Goal: Task Accomplishment & Management: Complete application form

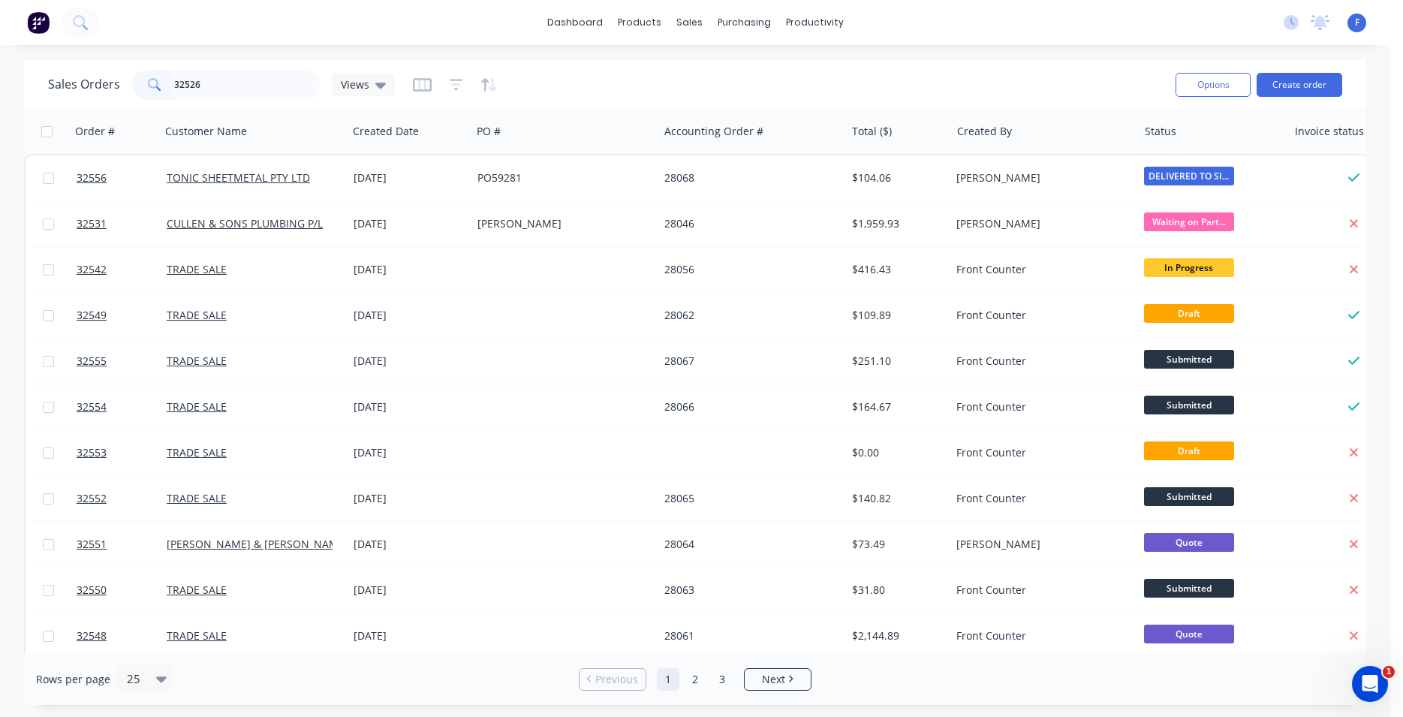
type input "32526"
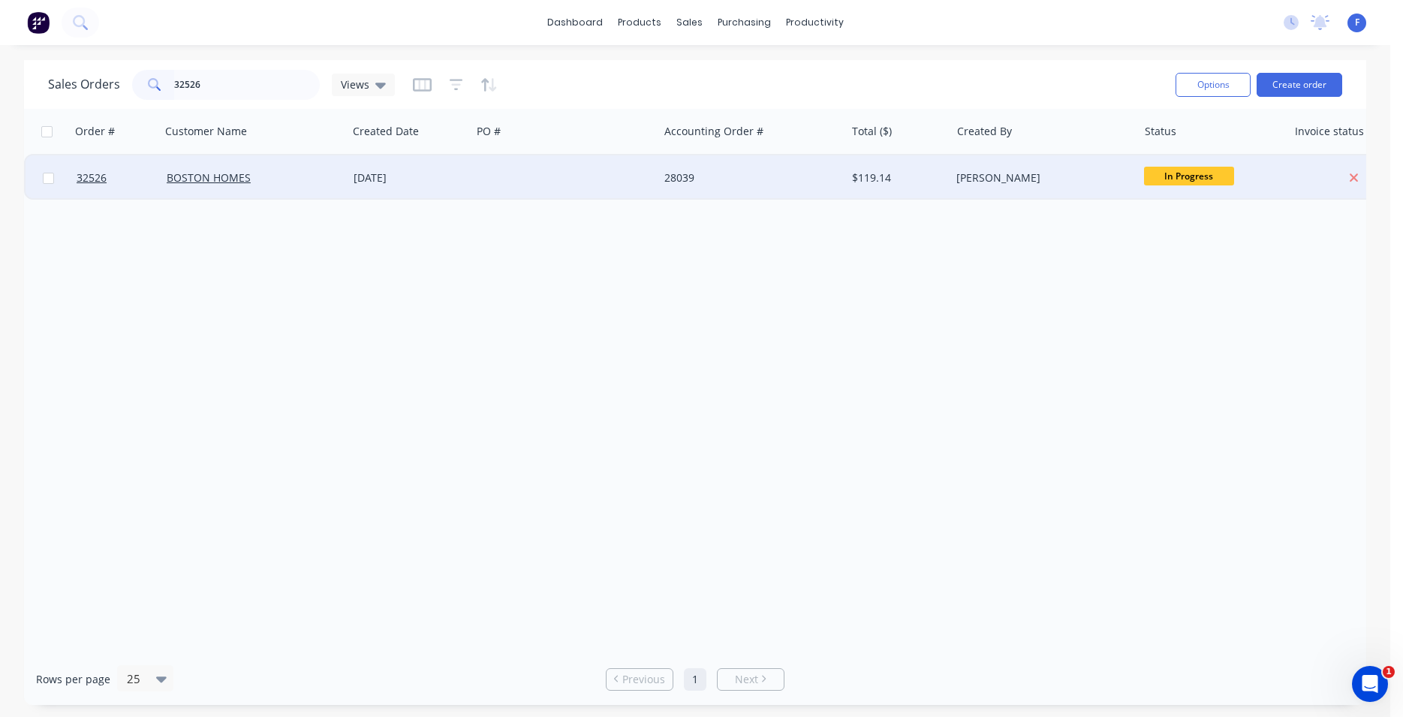
click at [616, 176] on div at bounding box center [565, 177] width 187 height 45
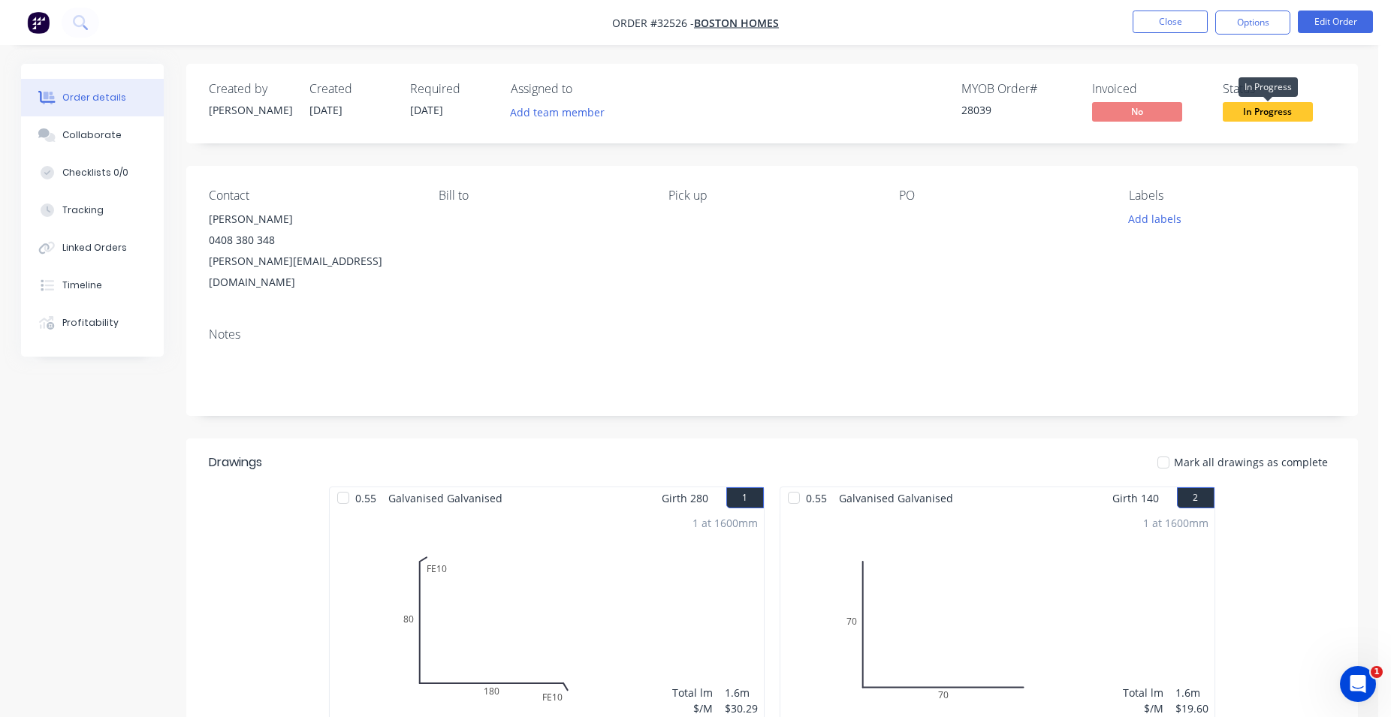
click at [1287, 113] on span "In Progress" at bounding box center [1268, 111] width 90 height 19
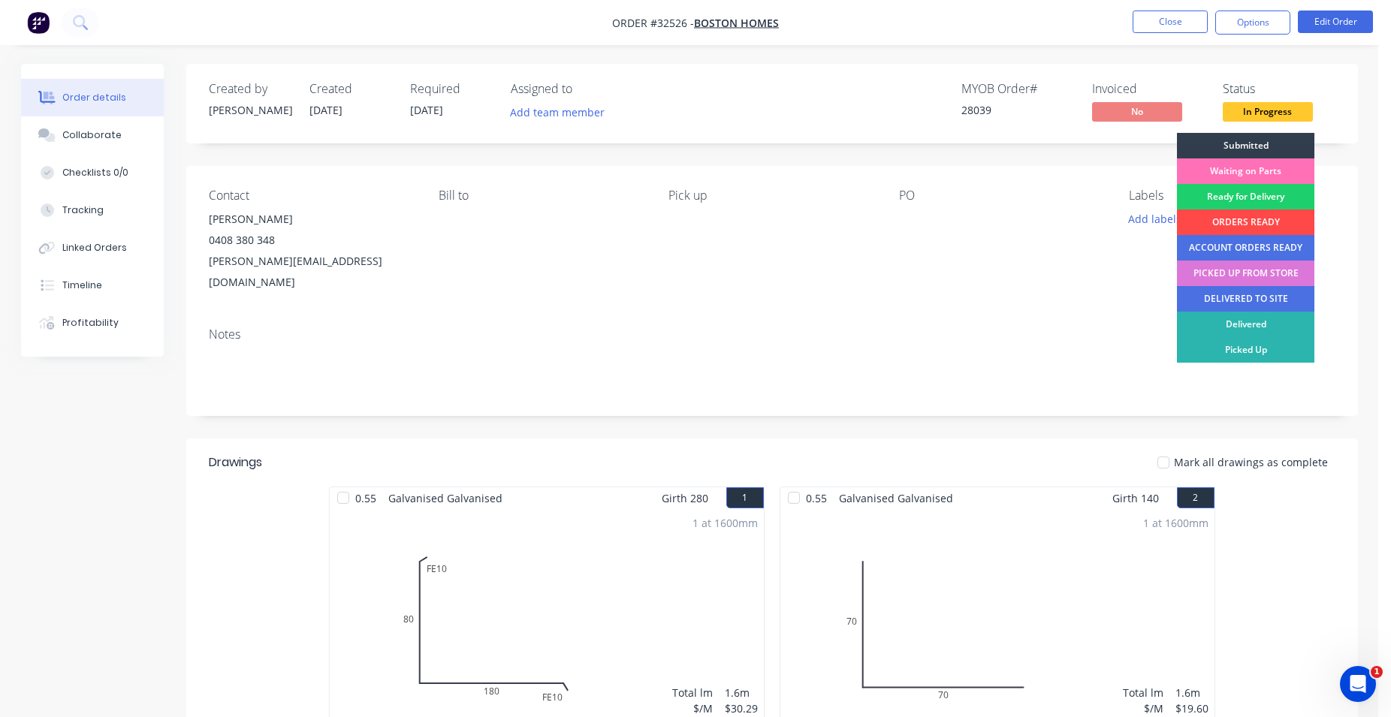
click at [1247, 223] on div "ORDERS READY" at bounding box center [1245, 223] width 137 height 26
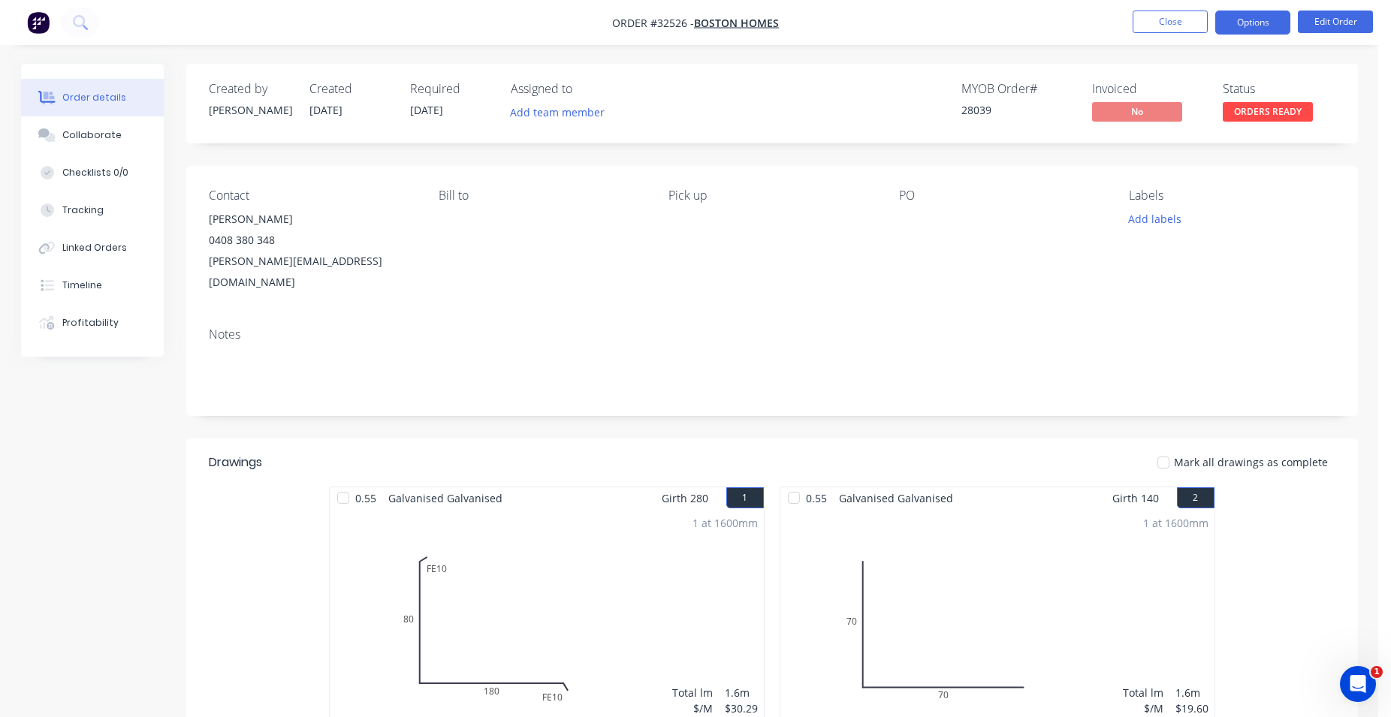
click at [1241, 29] on button "Options" at bounding box center [1252, 23] width 75 height 24
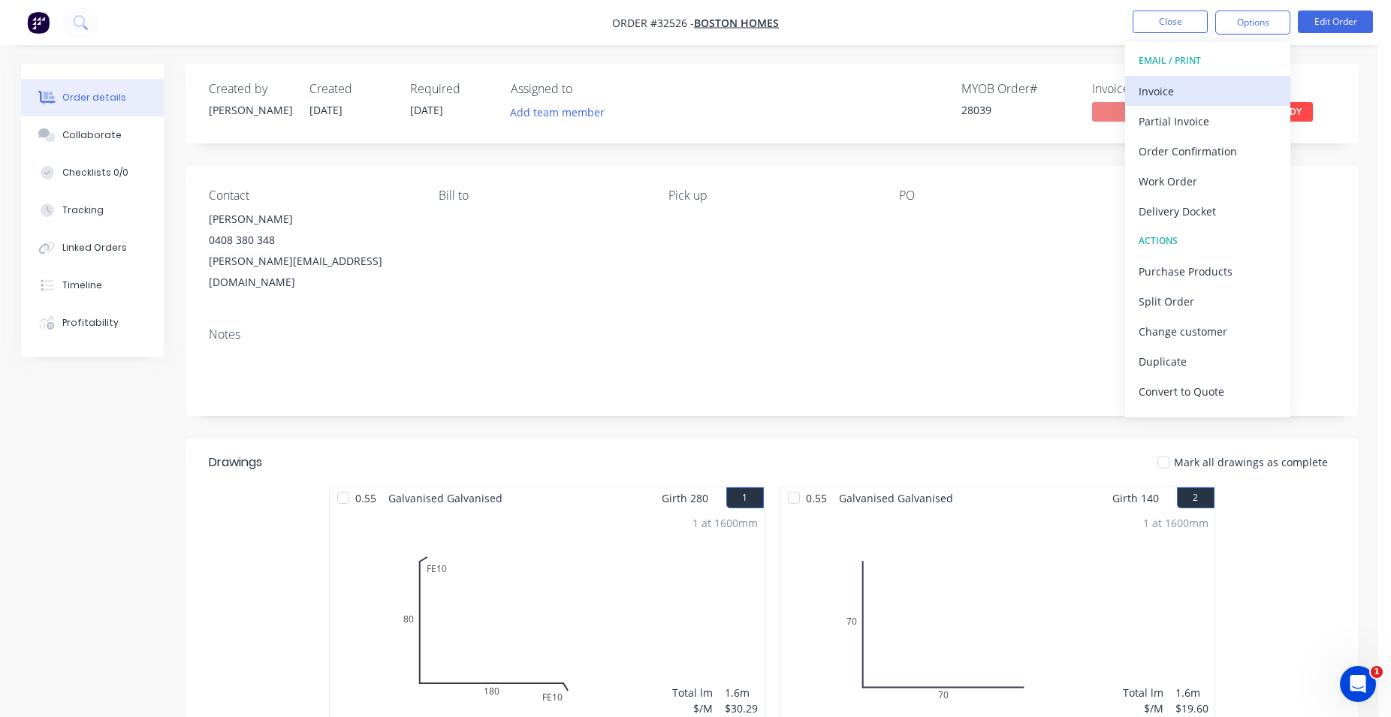
click at [1204, 86] on div "Invoice" at bounding box center [1207, 91] width 138 height 22
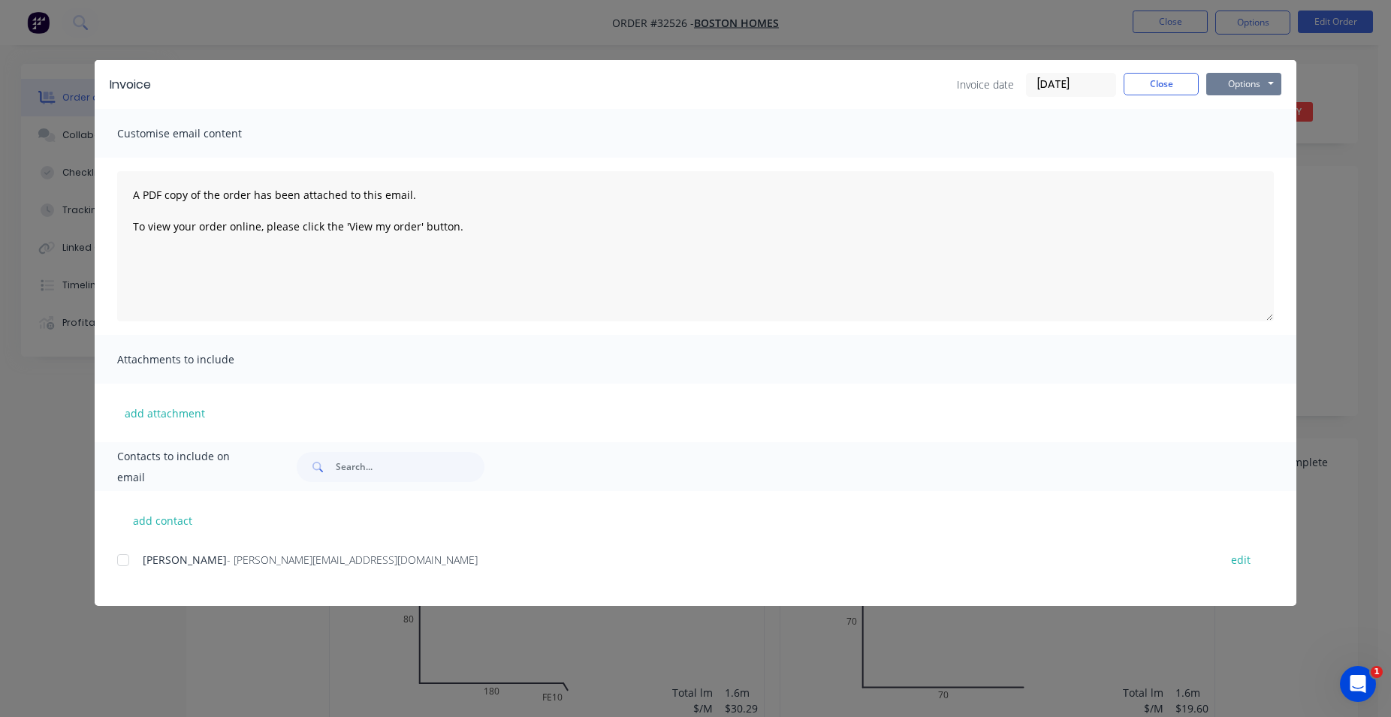
click at [1268, 82] on button "Options" at bounding box center [1243, 84] width 75 height 23
click at [1241, 141] on button "Print" at bounding box center [1254, 135] width 96 height 25
click at [1178, 83] on button "Close" at bounding box center [1160, 84] width 75 height 23
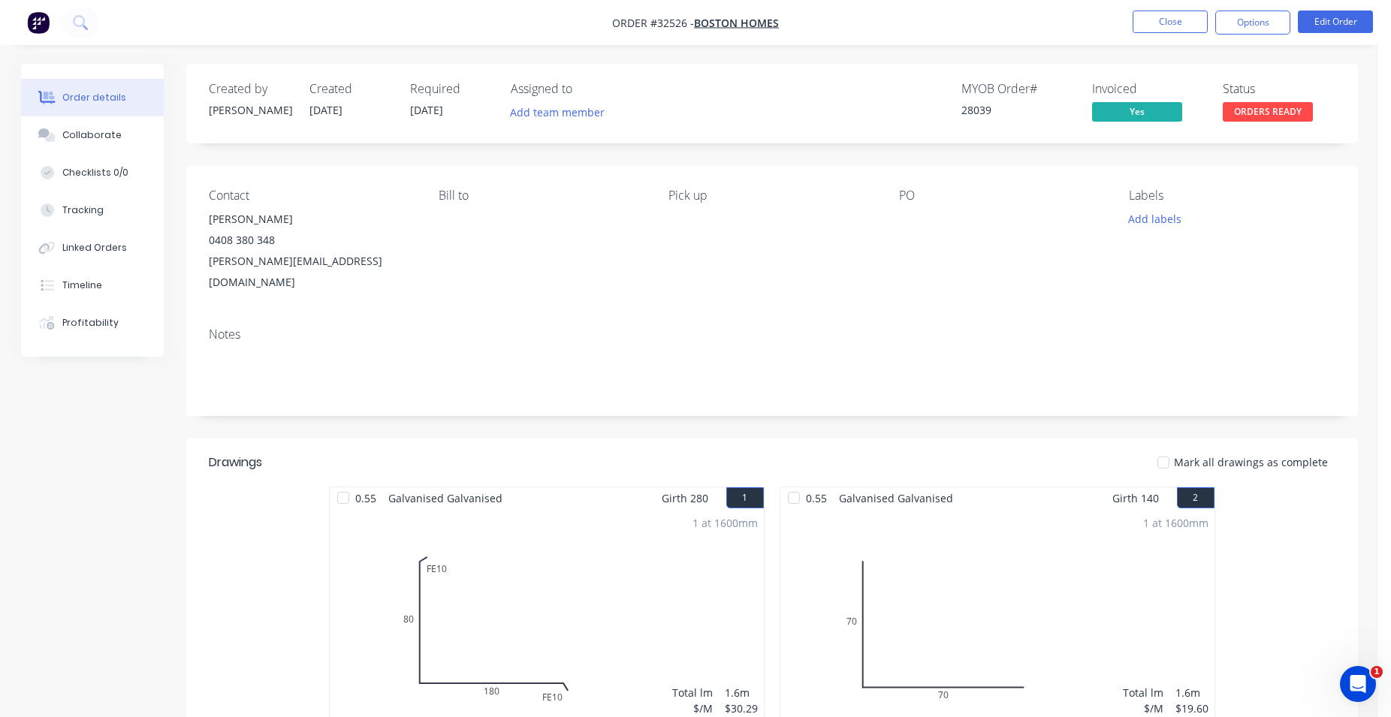
click at [1277, 110] on span "ORDERS READY" at bounding box center [1268, 111] width 90 height 19
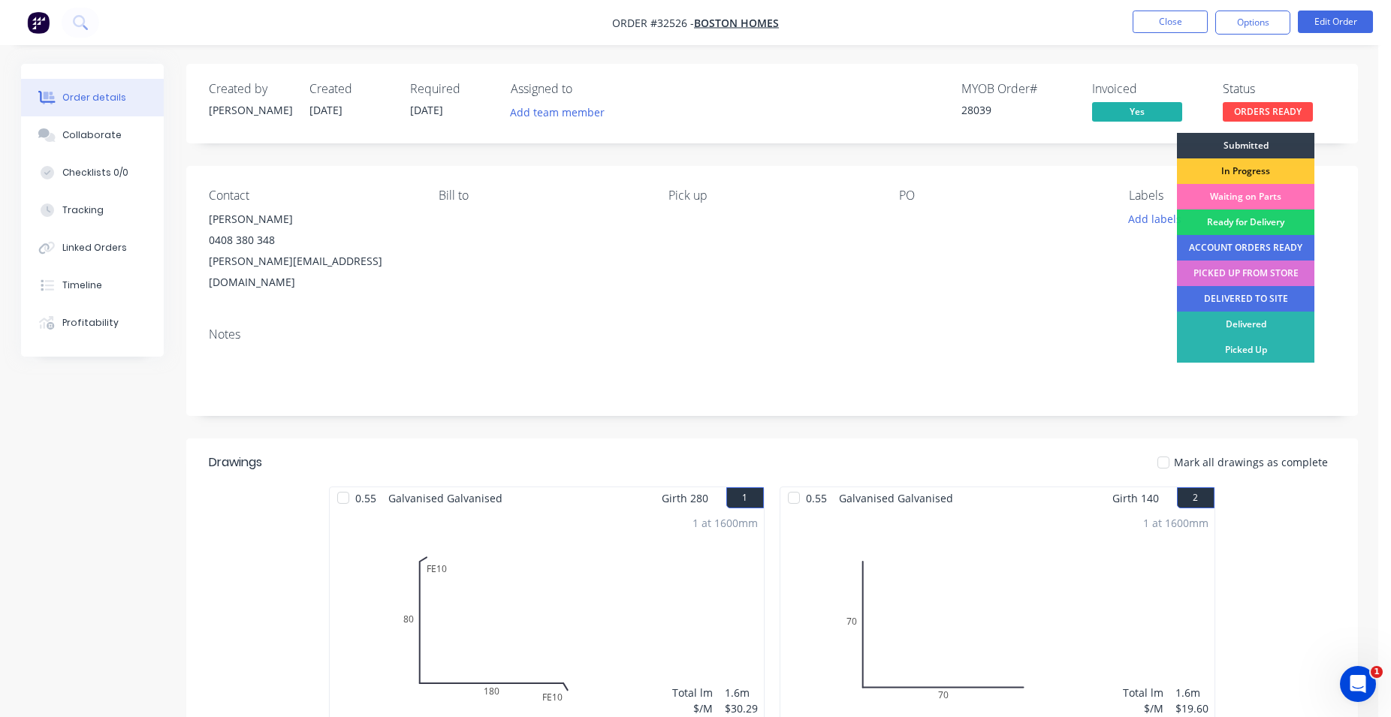
click at [1241, 271] on div "PICKED UP FROM STORE" at bounding box center [1245, 274] width 137 height 26
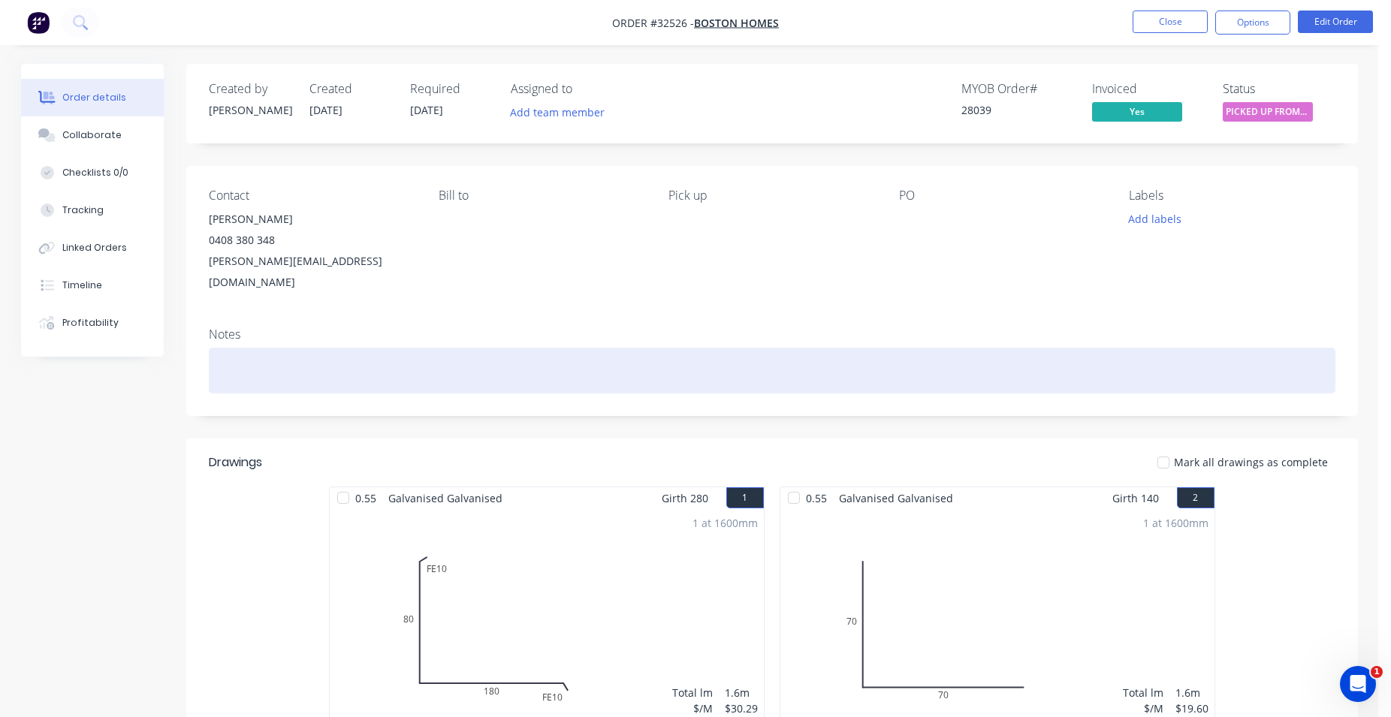
drag, startPoint x: 1173, startPoint y: 222, endPoint x: 1113, endPoint y: 344, distance: 136.3
click at [1173, 221] on button "Add labels" at bounding box center [1154, 219] width 69 height 20
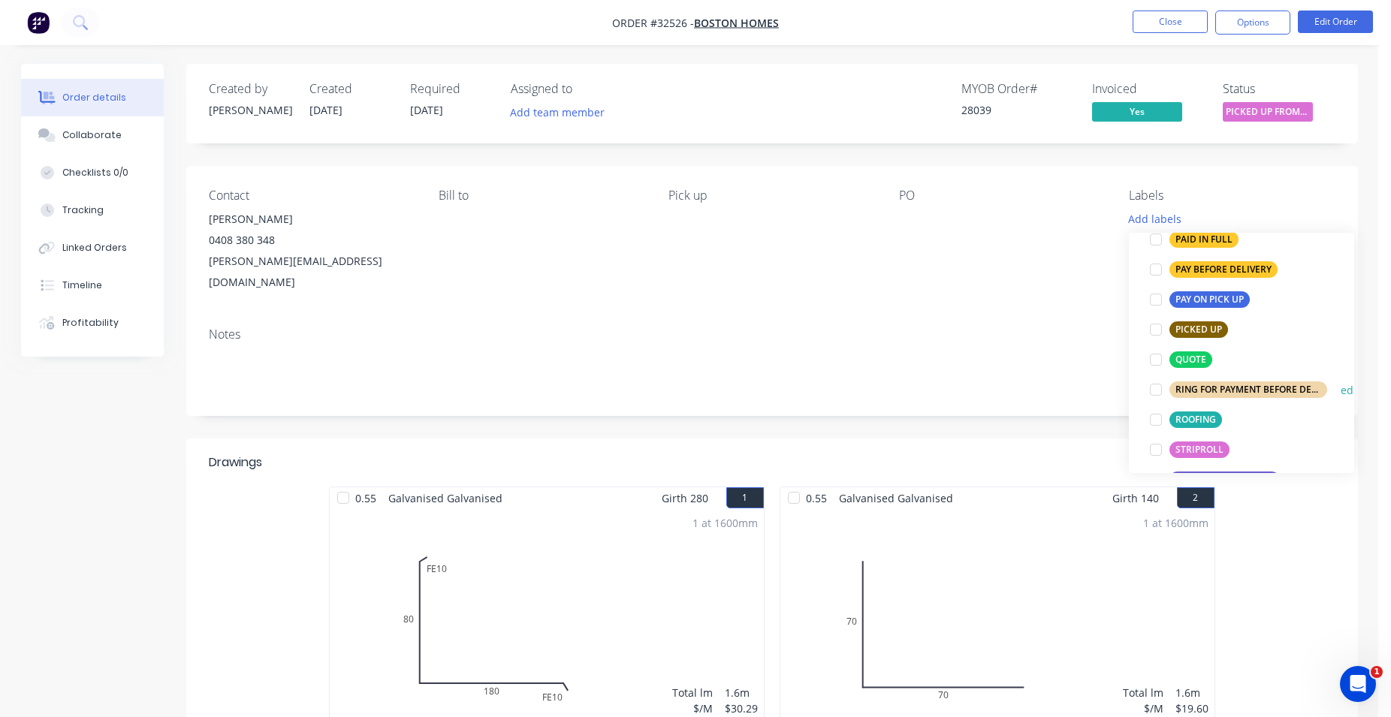
scroll to position [460, 0]
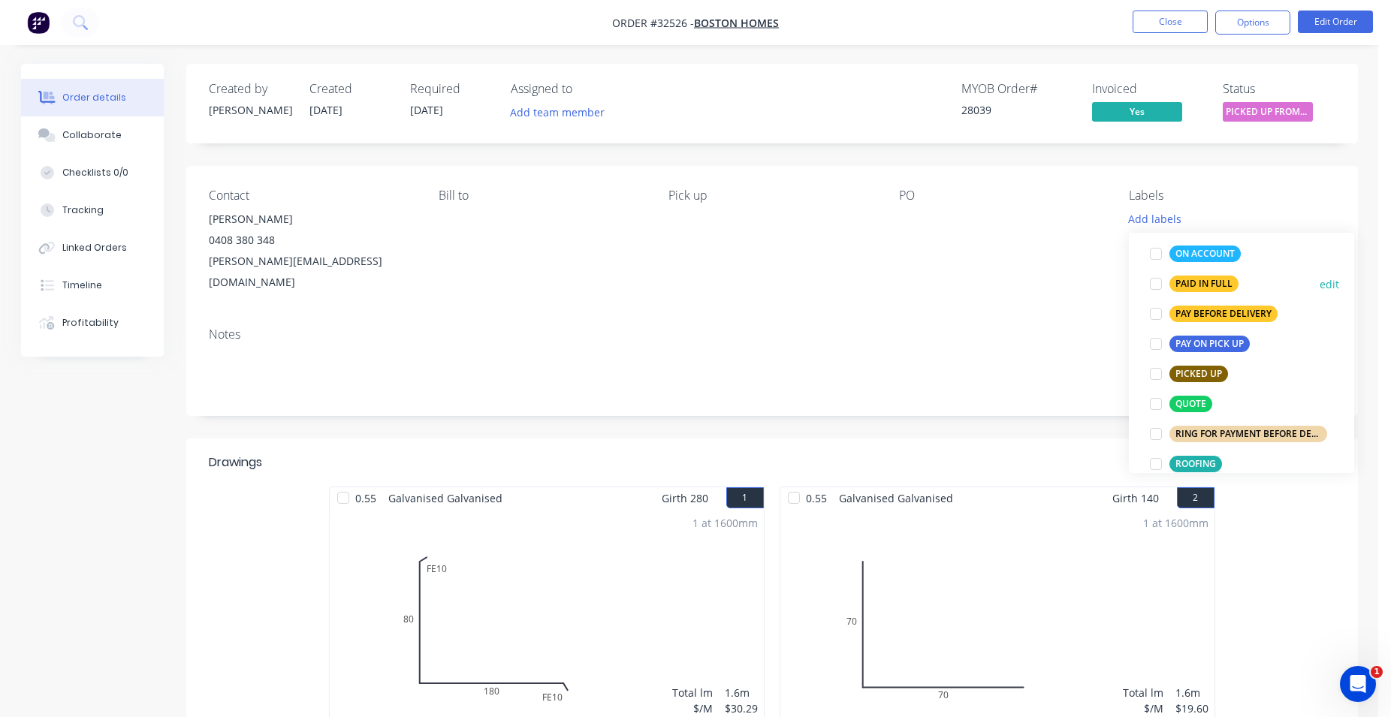
click at [1211, 282] on div "PAID IN FULL" at bounding box center [1203, 284] width 69 height 17
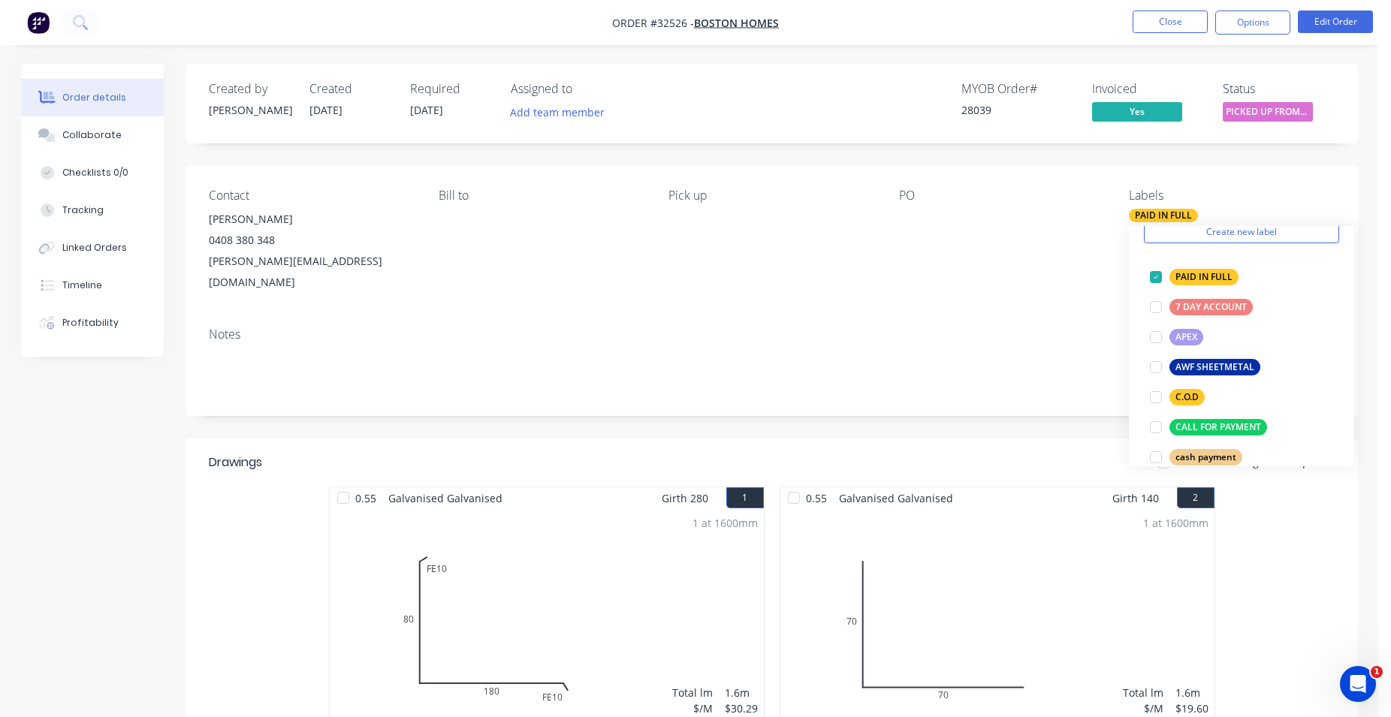
click at [971, 199] on div "PO" at bounding box center [1002, 195] width 206 height 14
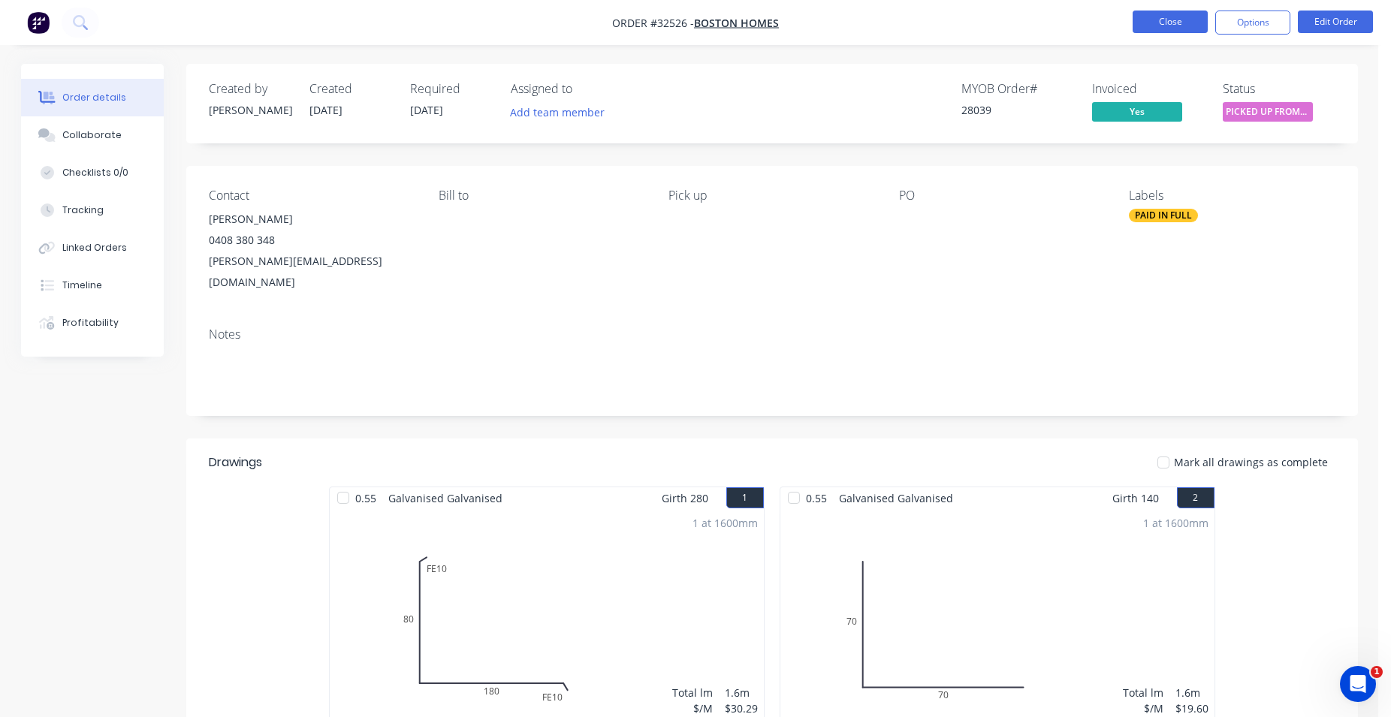
click at [1172, 25] on button "Close" at bounding box center [1169, 22] width 75 height 23
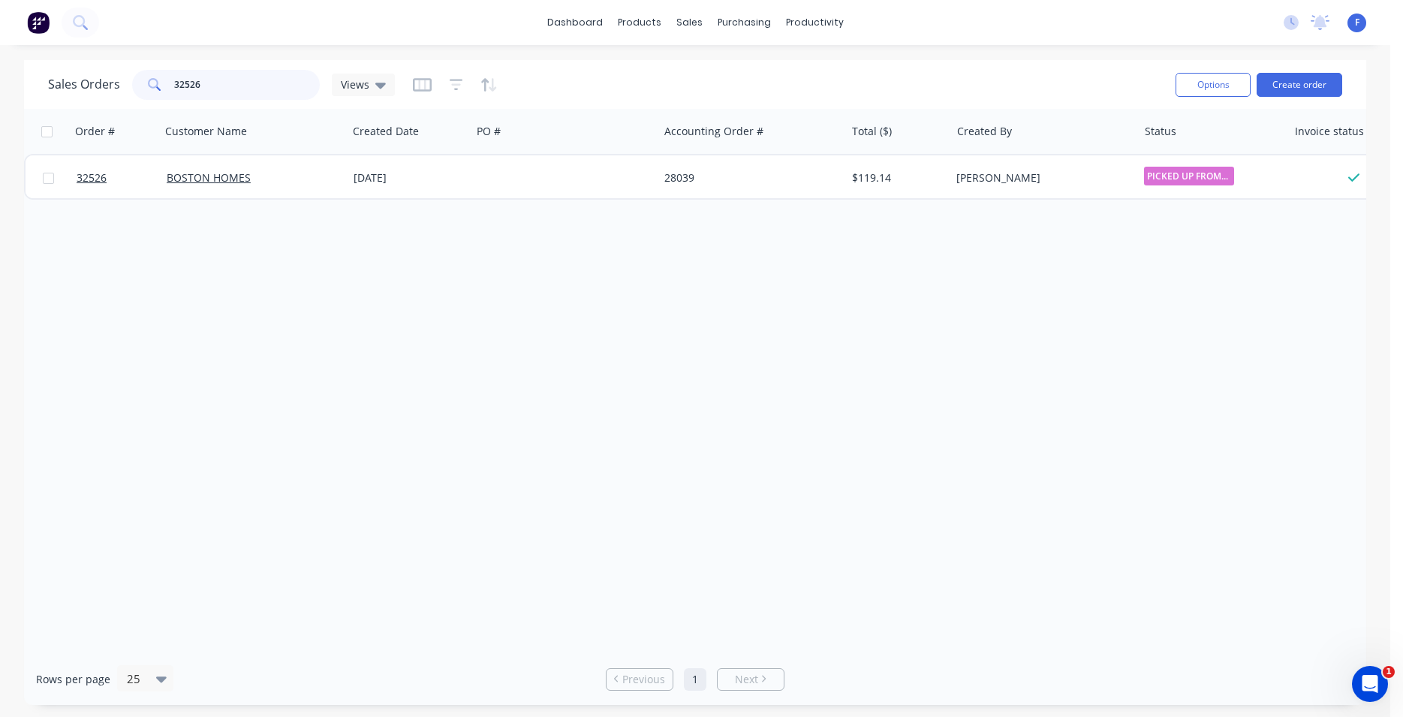
click at [258, 83] on input "32526" at bounding box center [247, 85] width 146 height 30
type input "3"
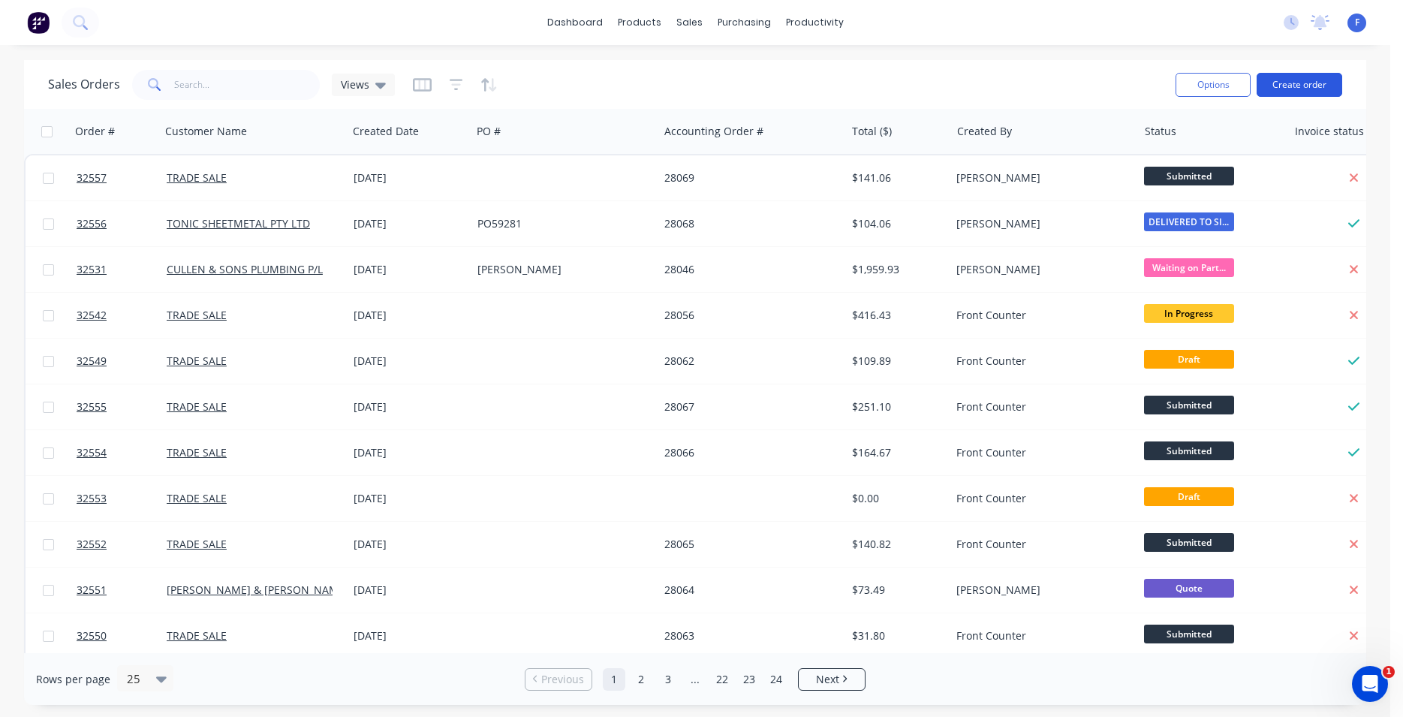
click at [1280, 89] on button "Create order" at bounding box center [1300, 85] width 86 height 24
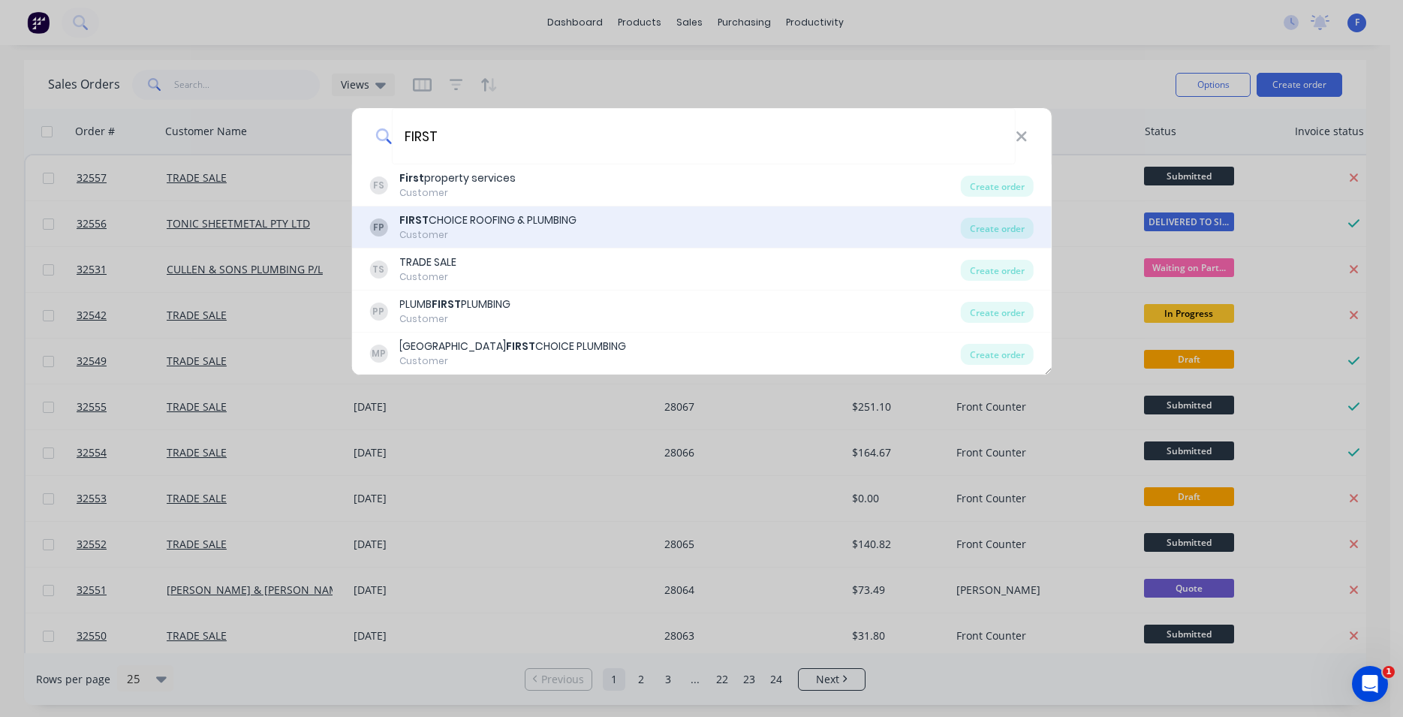
type input "FIRST"
click at [547, 238] on div "Customer" at bounding box center [487, 235] width 177 height 14
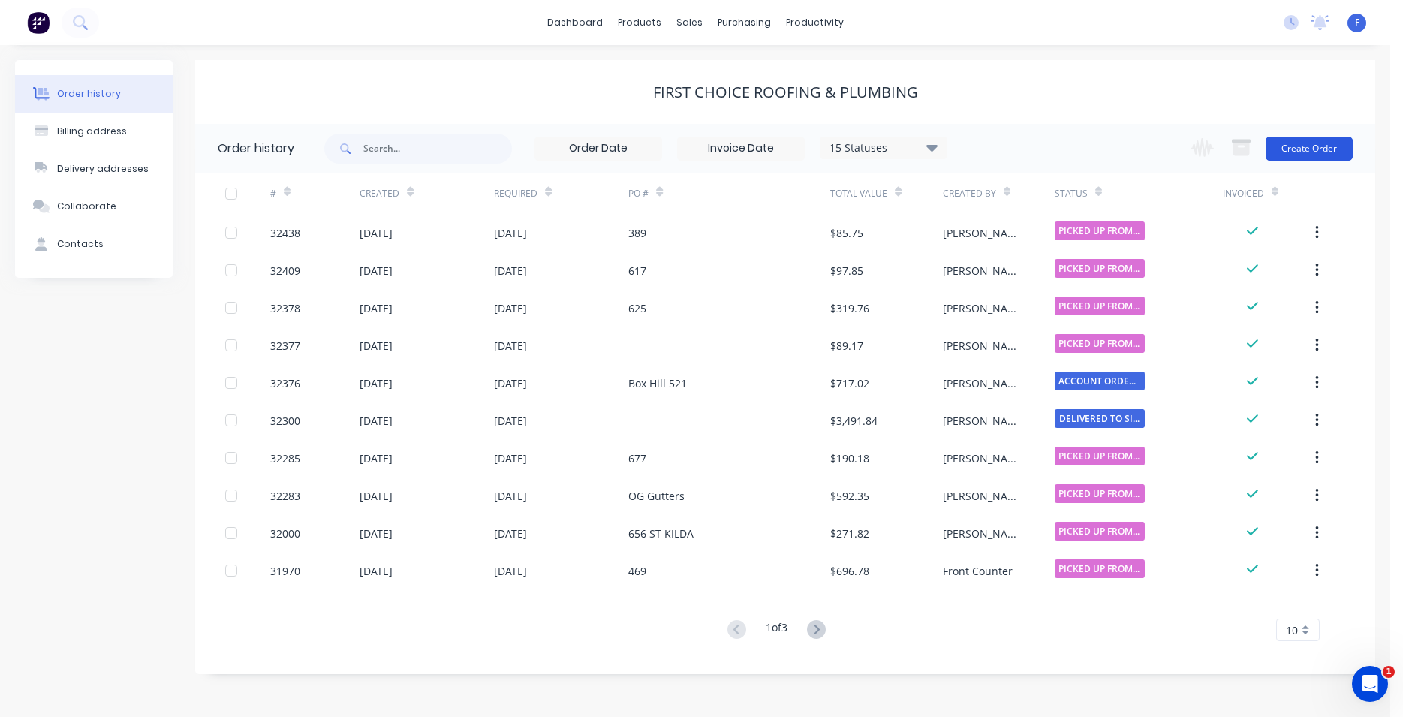
click at [1298, 149] on button "Create Order" at bounding box center [1309, 149] width 87 height 24
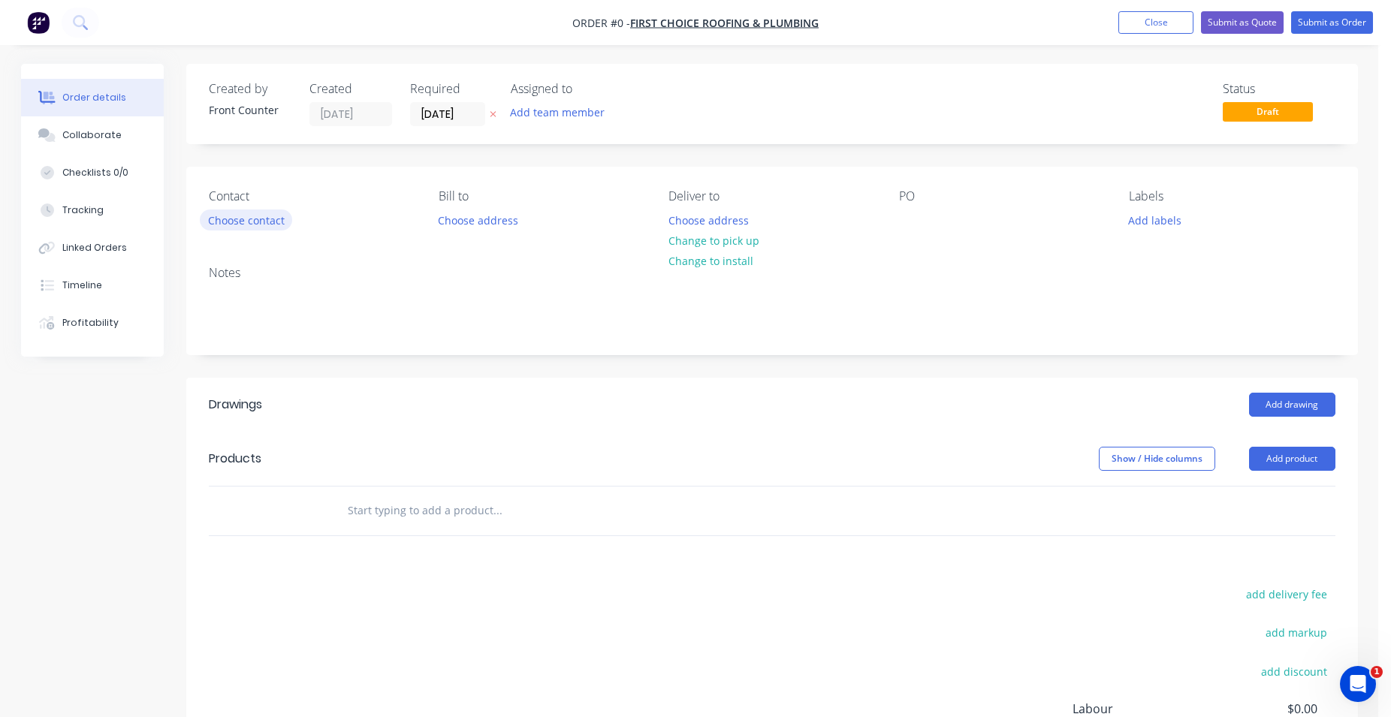
click at [277, 219] on button "Choose contact" at bounding box center [246, 220] width 92 height 20
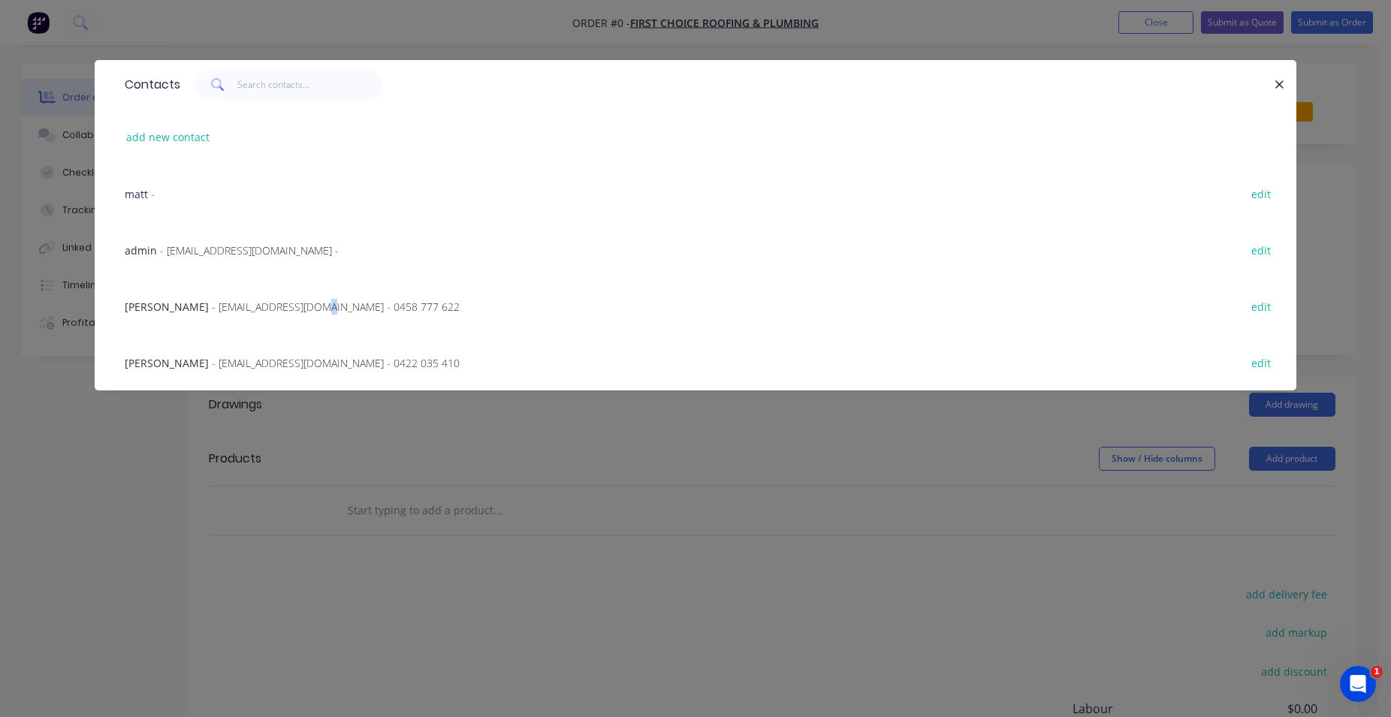
click at [265, 308] on span "- [EMAIL_ADDRESS][DOMAIN_NAME] - 0458 777 622" at bounding box center [336, 307] width 248 height 14
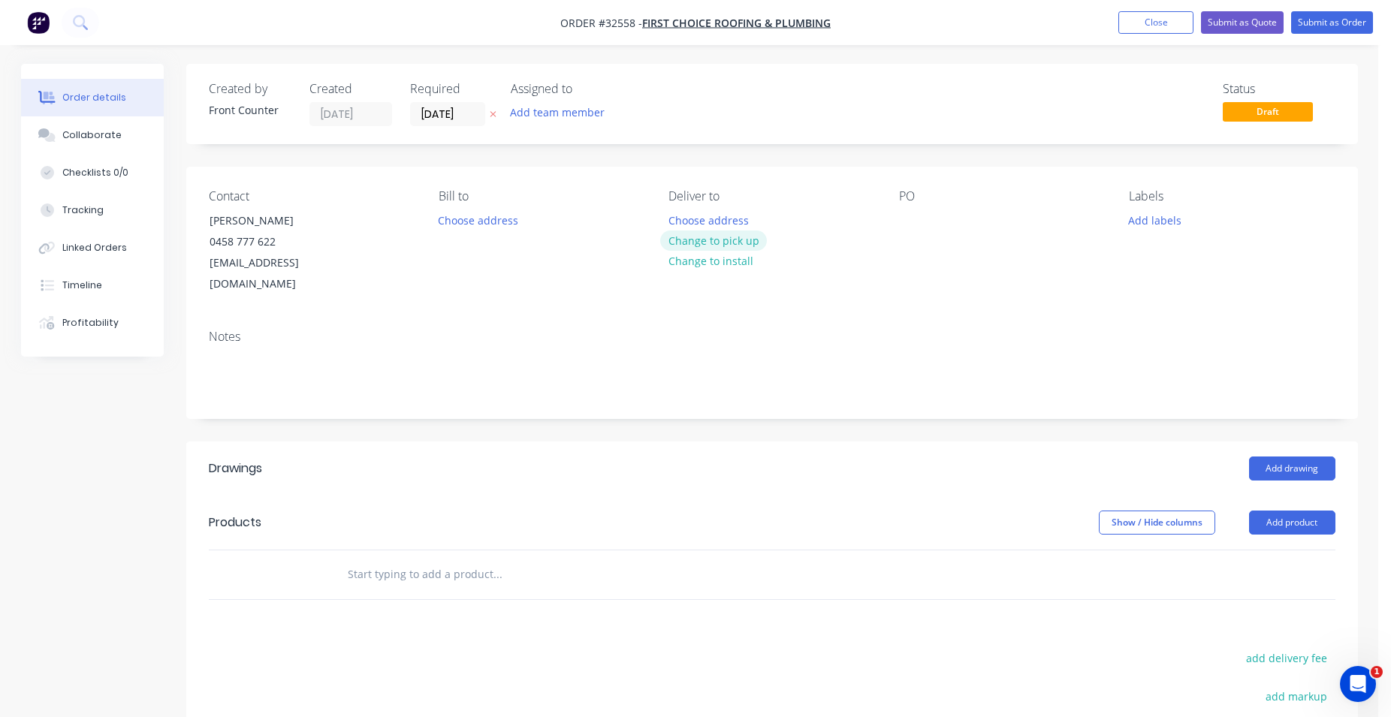
click at [706, 242] on button "Change to pick up" at bounding box center [713, 241] width 107 height 20
click at [906, 221] on div at bounding box center [911, 221] width 24 height 22
click at [1291, 457] on button "Add drawing" at bounding box center [1292, 469] width 86 height 24
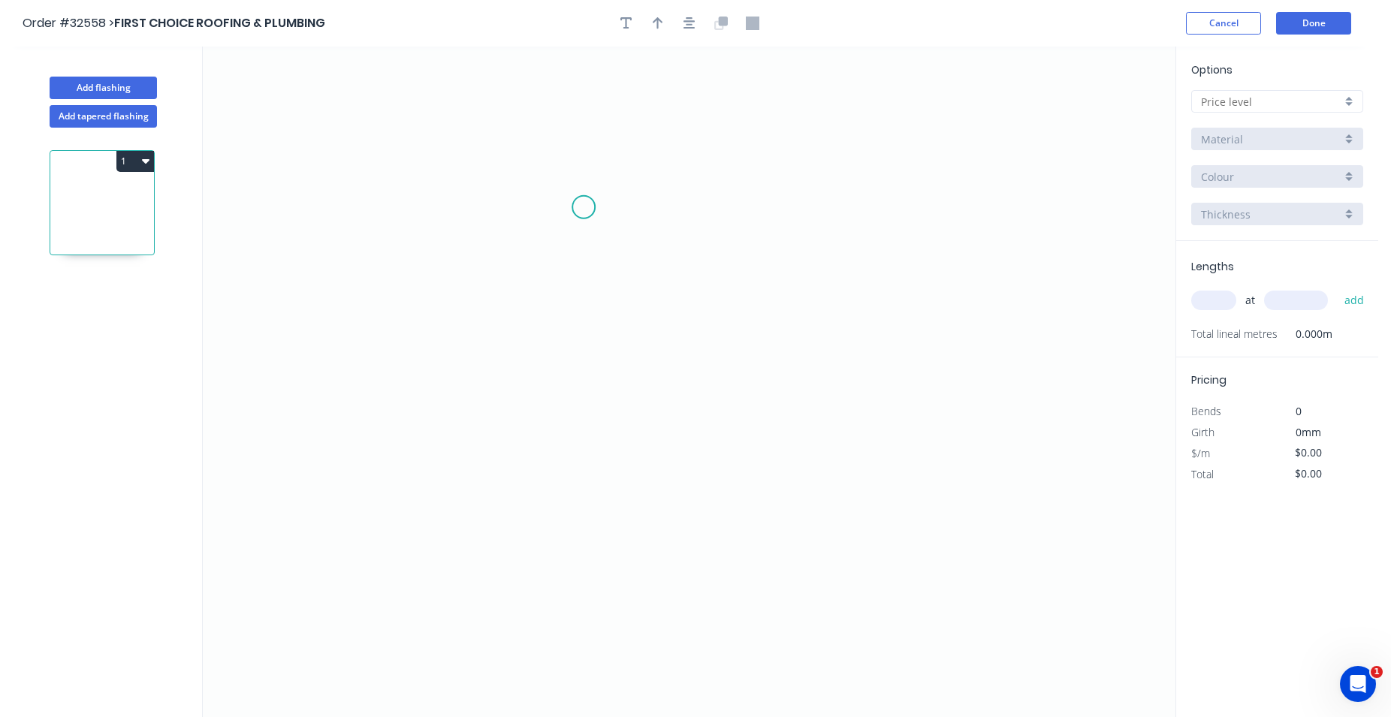
click at [581, 206] on icon "0" at bounding box center [689, 382] width 972 height 671
click at [585, 439] on icon "0" at bounding box center [689, 382] width 972 height 671
click at [834, 449] on icon "0 ?" at bounding box center [689, 382] width 972 height 671
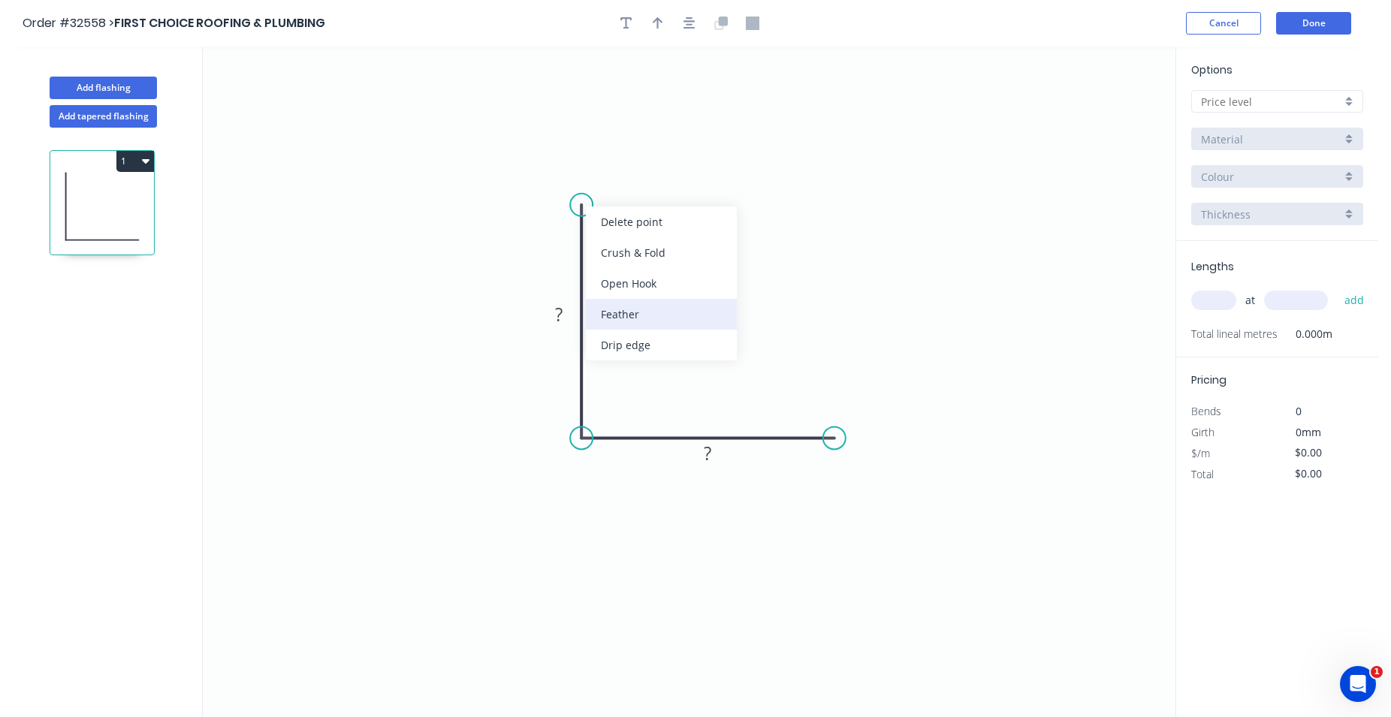
click at [651, 301] on div "Feather" at bounding box center [661, 314] width 151 height 31
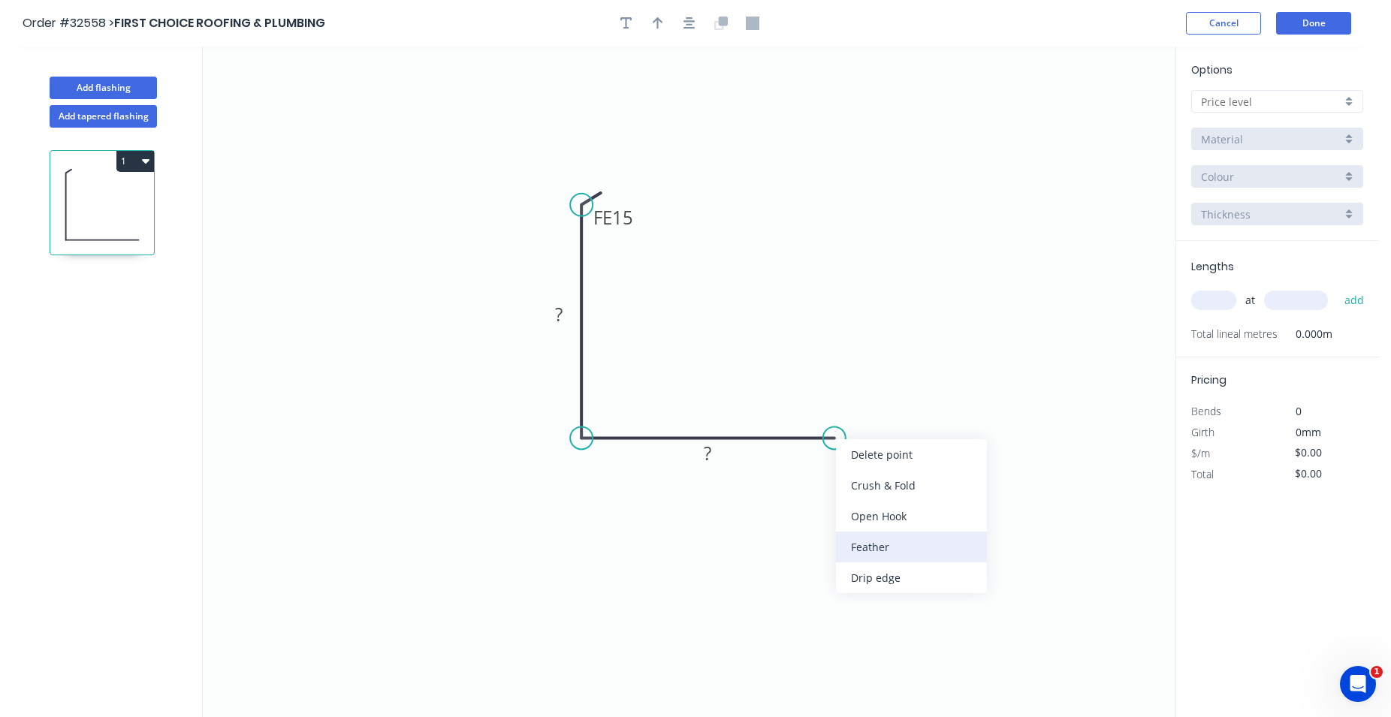
click at [898, 544] on div "Feather" at bounding box center [911, 547] width 151 height 31
click at [637, 219] on rect at bounding box center [613, 217] width 59 height 31
click at [620, 215] on tspan "15" at bounding box center [622, 217] width 21 height 25
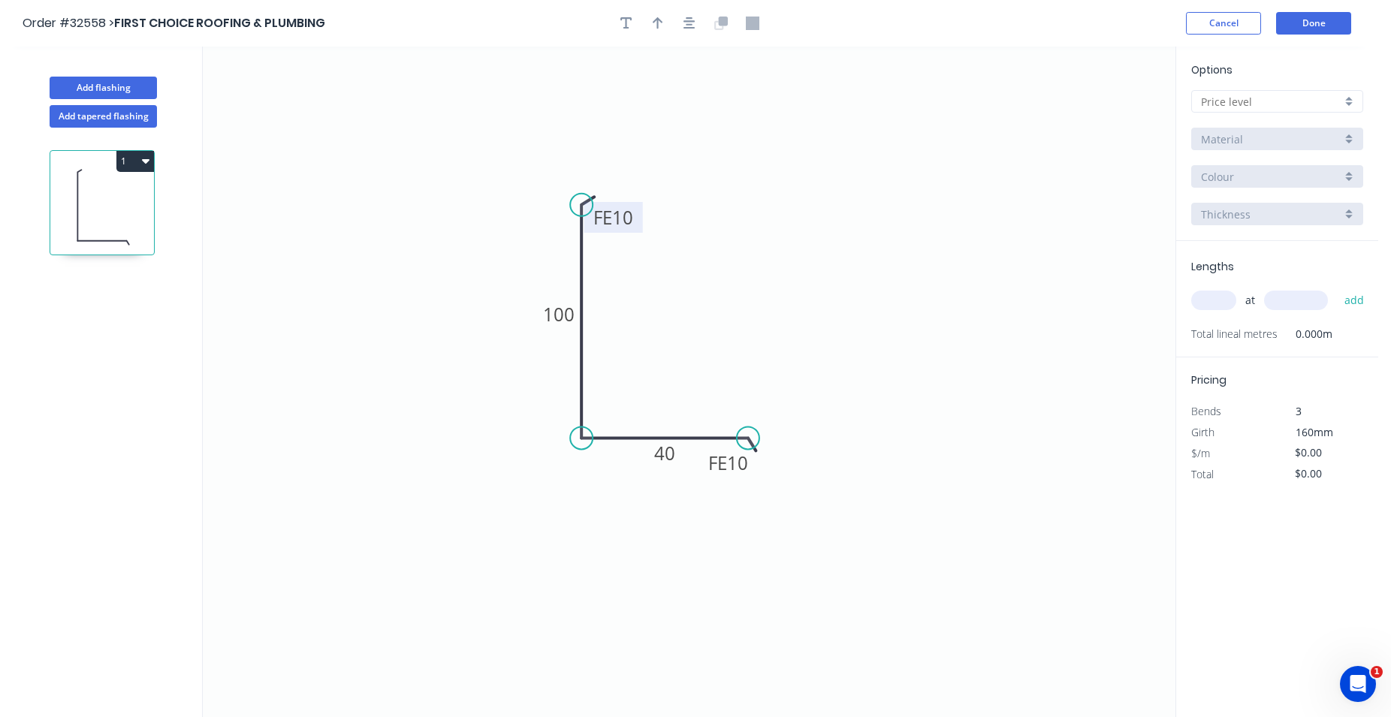
drag, startPoint x: 834, startPoint y: 438, endPoint x: 748, endPoint y: 439, distance: 85.6
click at [748, 439] on circle at bounding box center [748, 438] width 23 height 23
drag, startPoint x: 579, startPoint y: 210, endPoint x: 585, endPoint y: 183, distance: 27.0
click at [585, 183] on circle at bounding box center [581, 183] width 23 height 23
click at [692, 29] on icon "button" at bounding box center [689, 24] width 12 height 14
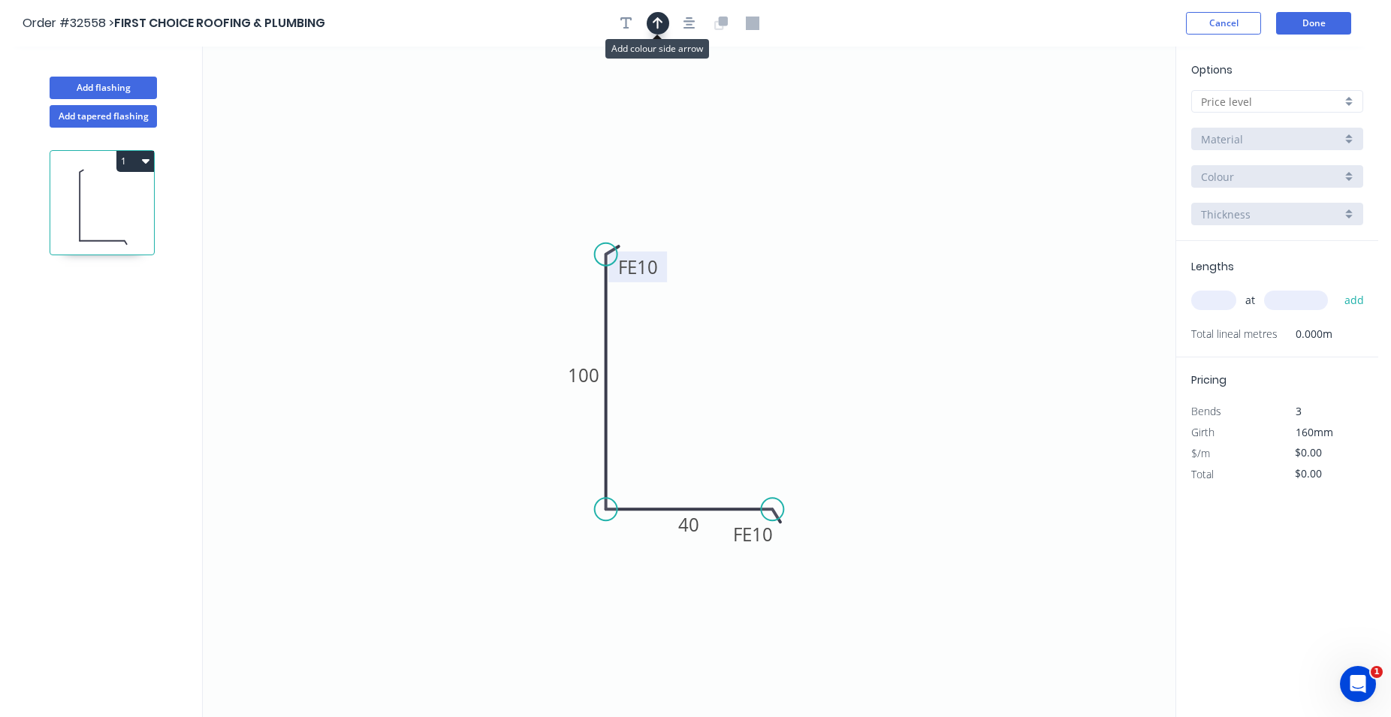
click at [652, 22] on button "button" at bounding box center [658, 23] width 23 height 23
click at [1098, 116] on icon at bounding box center [1100, 104] width 14 height 48
drag, startPoint x: 1102, startPoint y: 118, endPoint x: 710, endPoint y: 381, distance: 472.6
click at [710, 381] on icon at bounding box center [723, 367] width 44 height 44
click at [1347, 103] on div at bounding box center [1277, 101] width 172 height 23
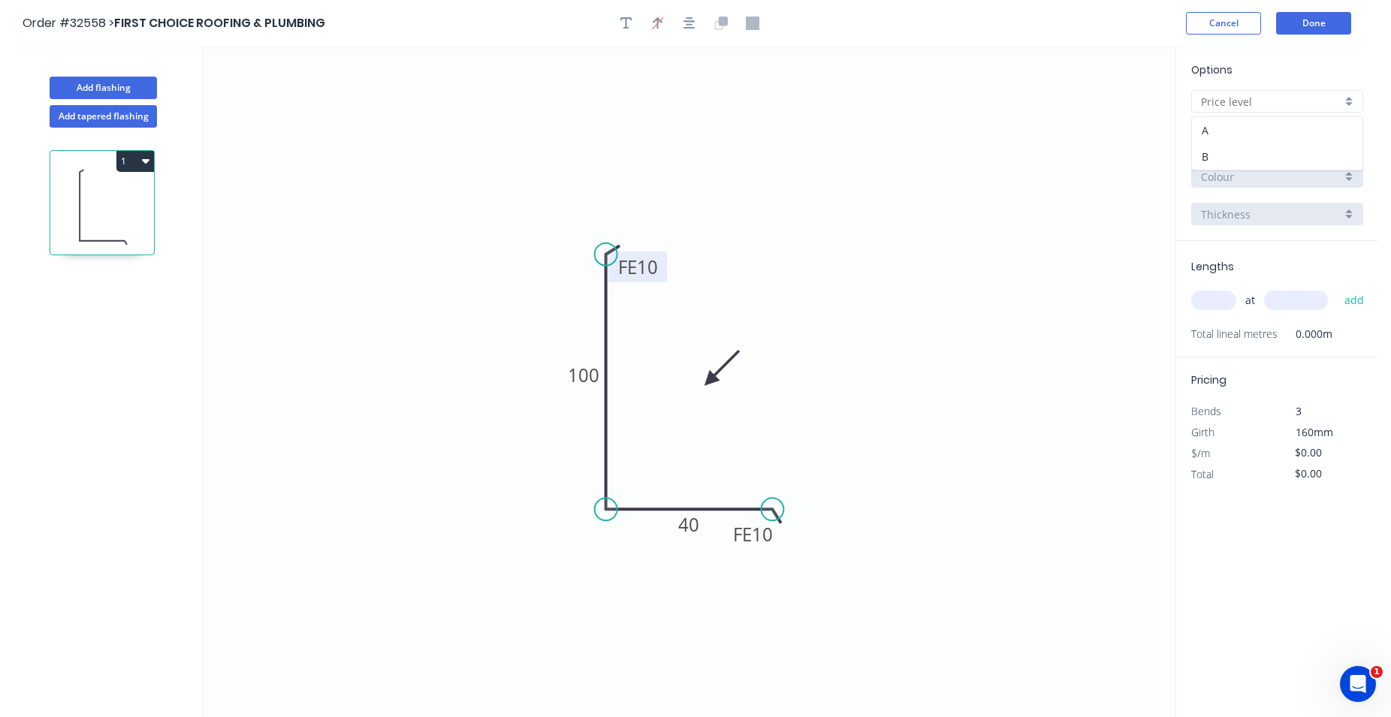
click at [1292, 134] on div "A" at bounding box center [1277, 130] width 170 height 26
type input "A"
type input "$12.73"
click at [1353, 174] on div "Basalt" at bounding box center [1277, 176] width 172 height 23
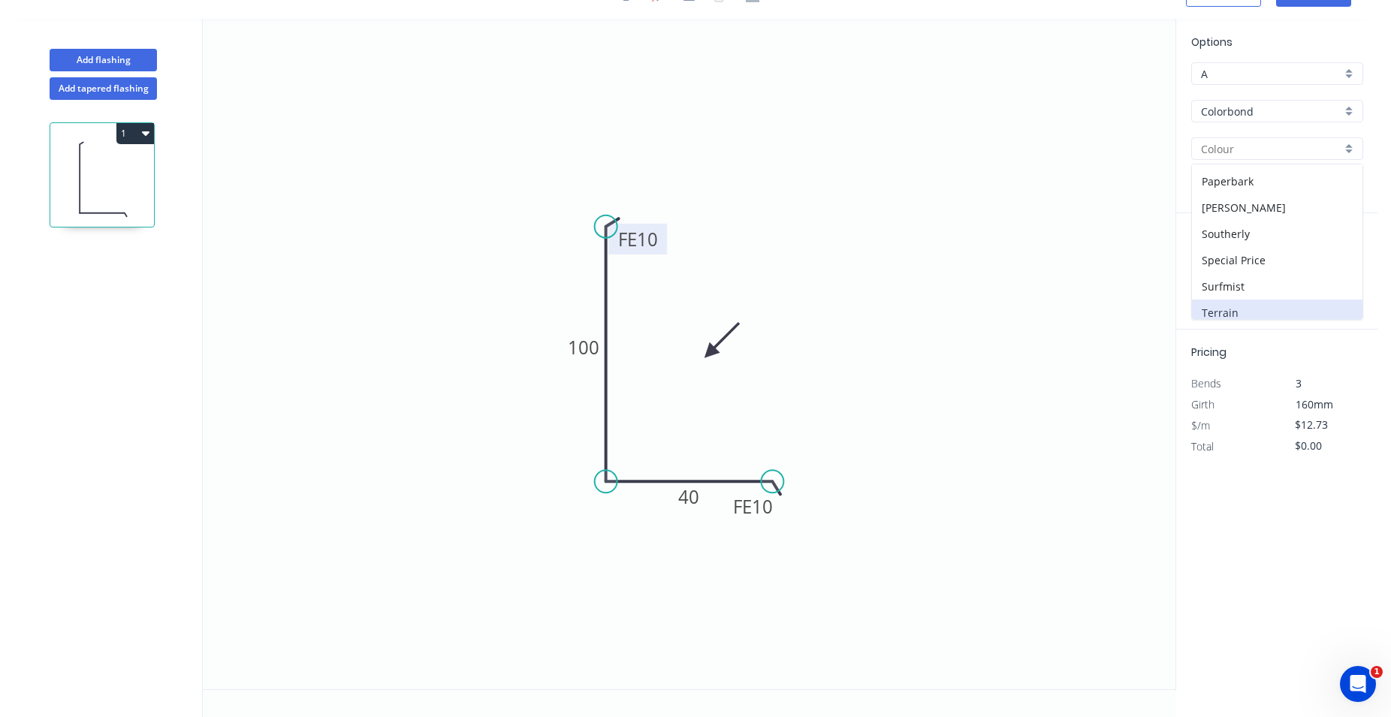
scroll to position [357, 0]
click at [1275, 185] on div "Monument" at bounding box center [1277, 188] width 170 height 26
type input "Monument"
click at [1209, 272] on input "text" at bounding box center [1213, 273] width 45 height 20
type input "2"
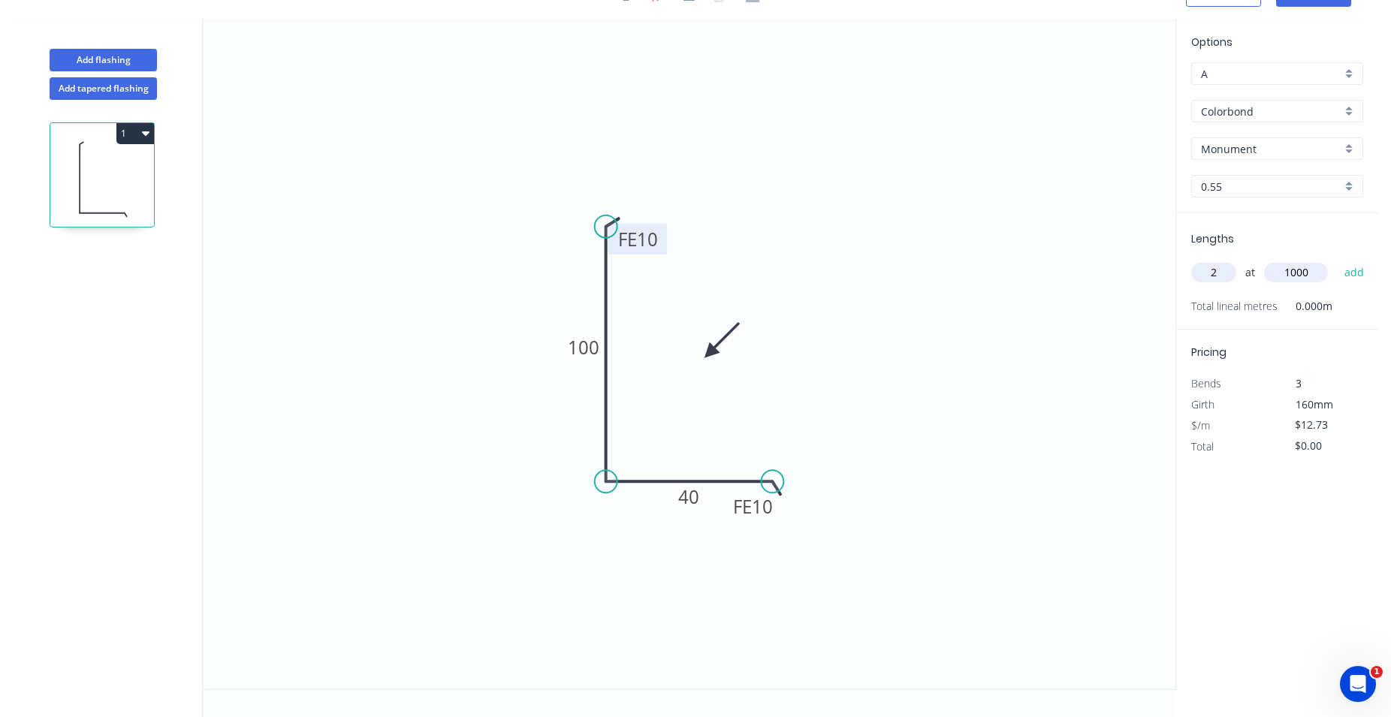
type input "1000"
click at [1337, 260] on button "add" at bounding box center [1354, 273] width 35 height 26
type input "$25.46"
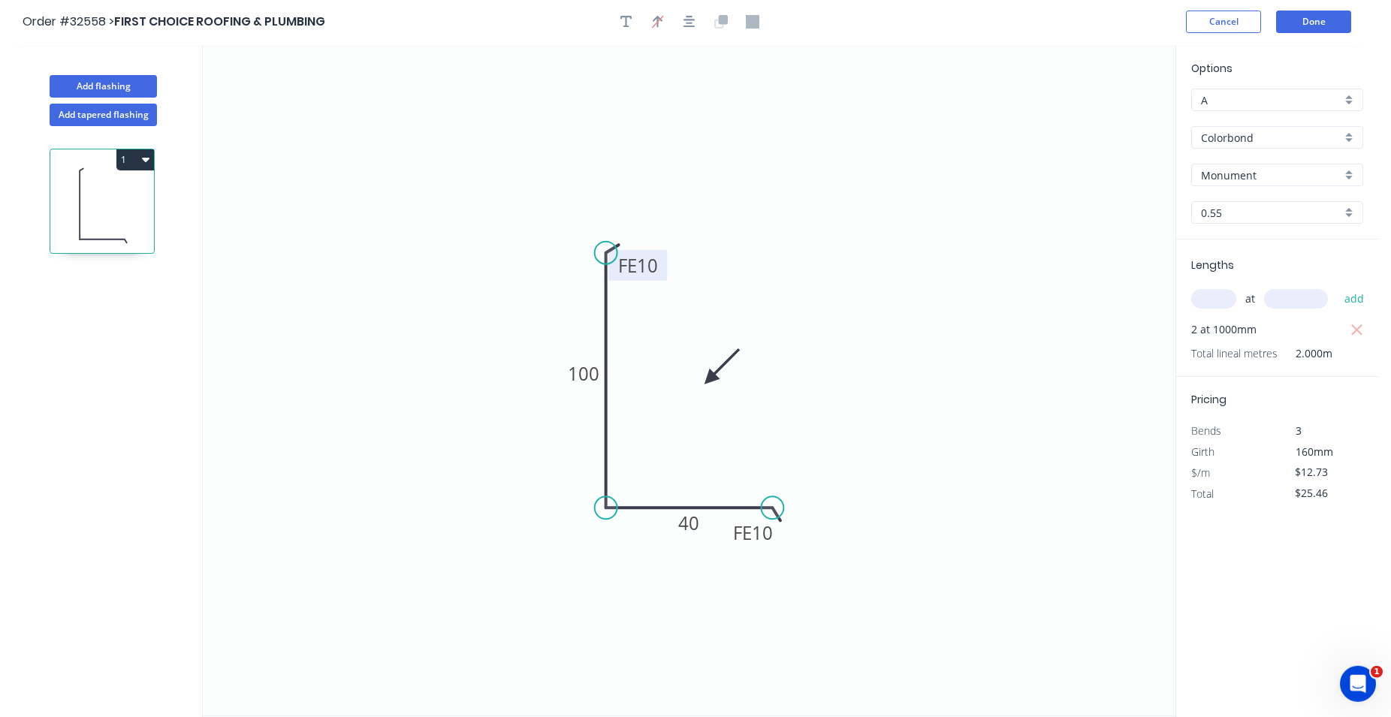
scroll to position [0, 0]
click at [1314, 30] on button "Done" at bounding box center [1313, 23] width 75 height 23
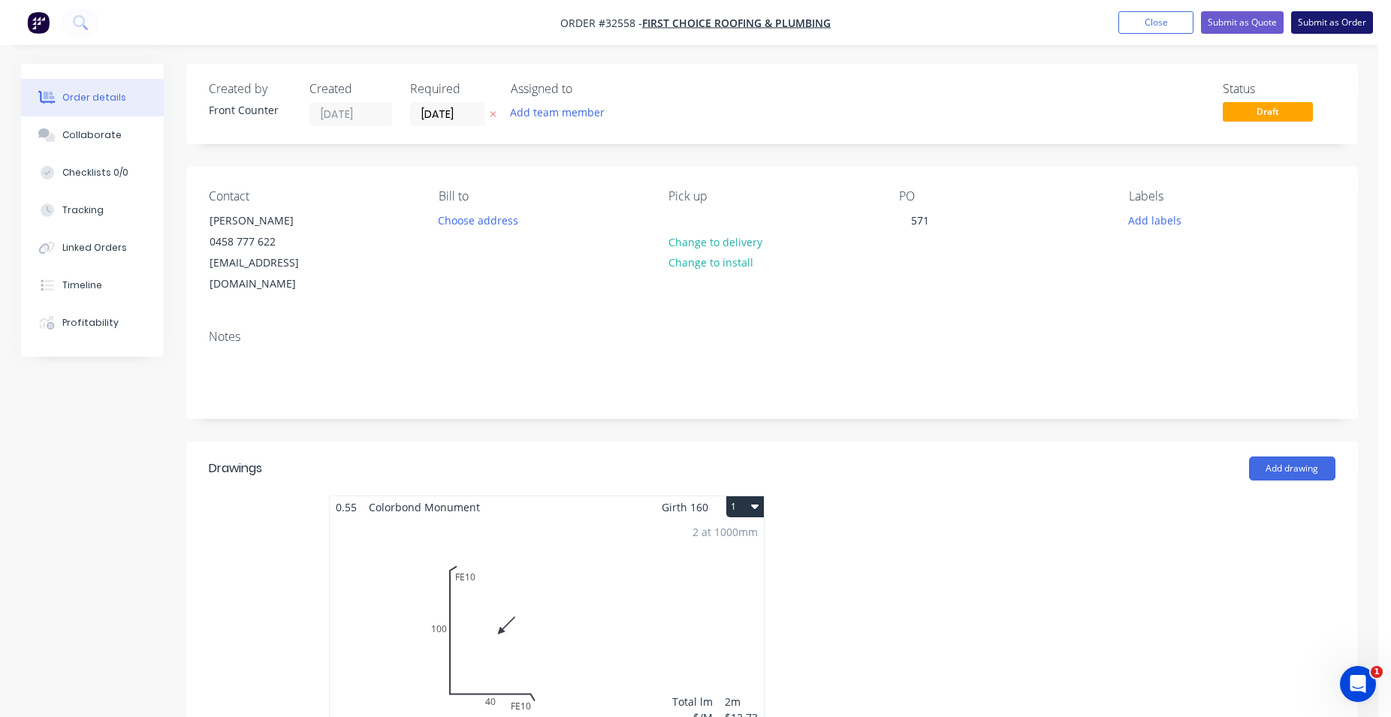
click at [1328, 25] on button "Submit as Order" at bounding box center [1332, 22] width 82 height 23
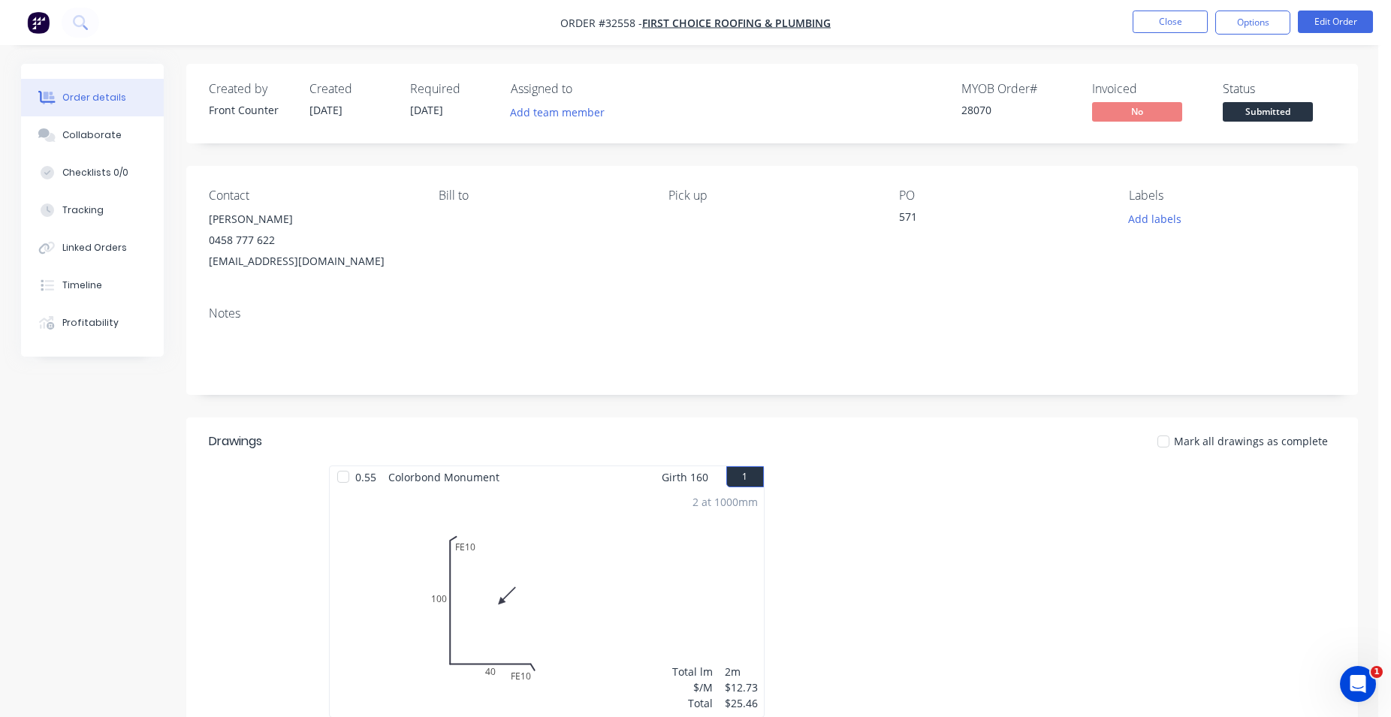
click at [1278, 109] on span "Submitted" at bounding box center [1268, 111] width 90 height 19
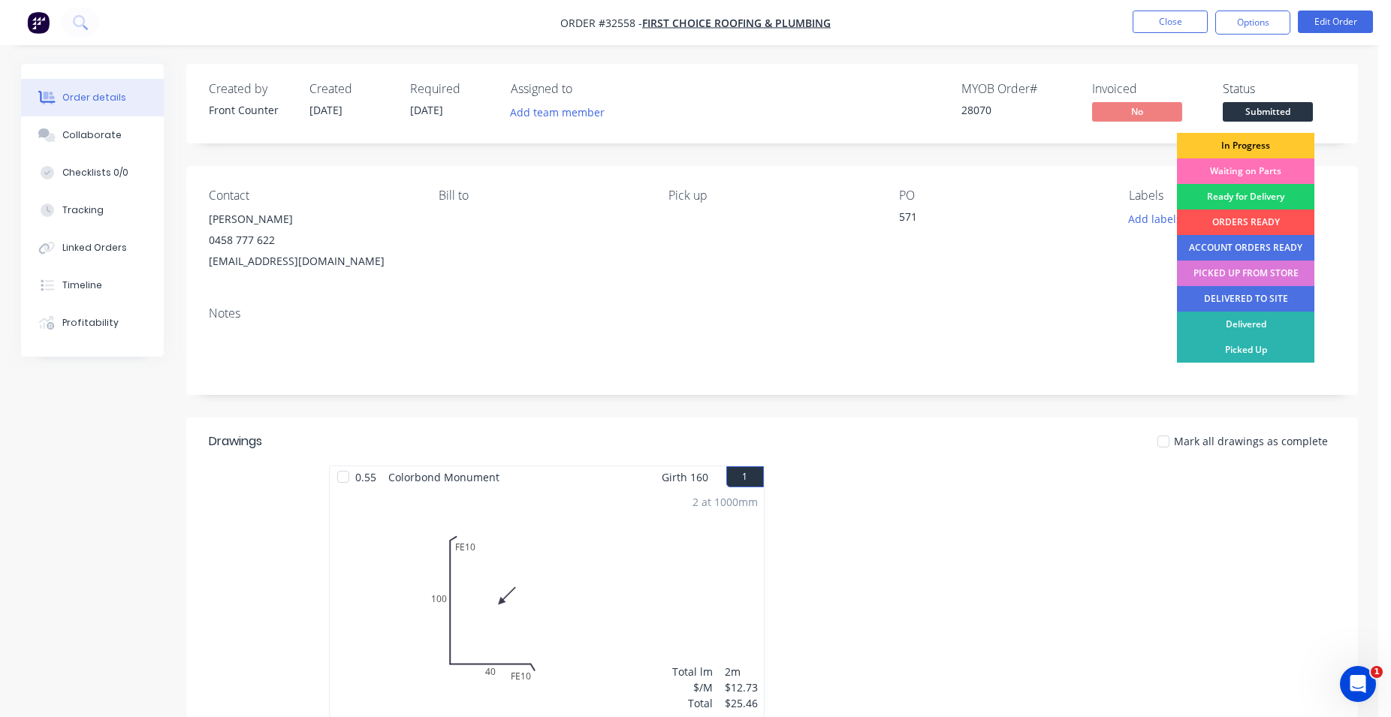
click at [1268, 143] on div "In Progress" at bounding box center [1245, 146] width 137 height 26
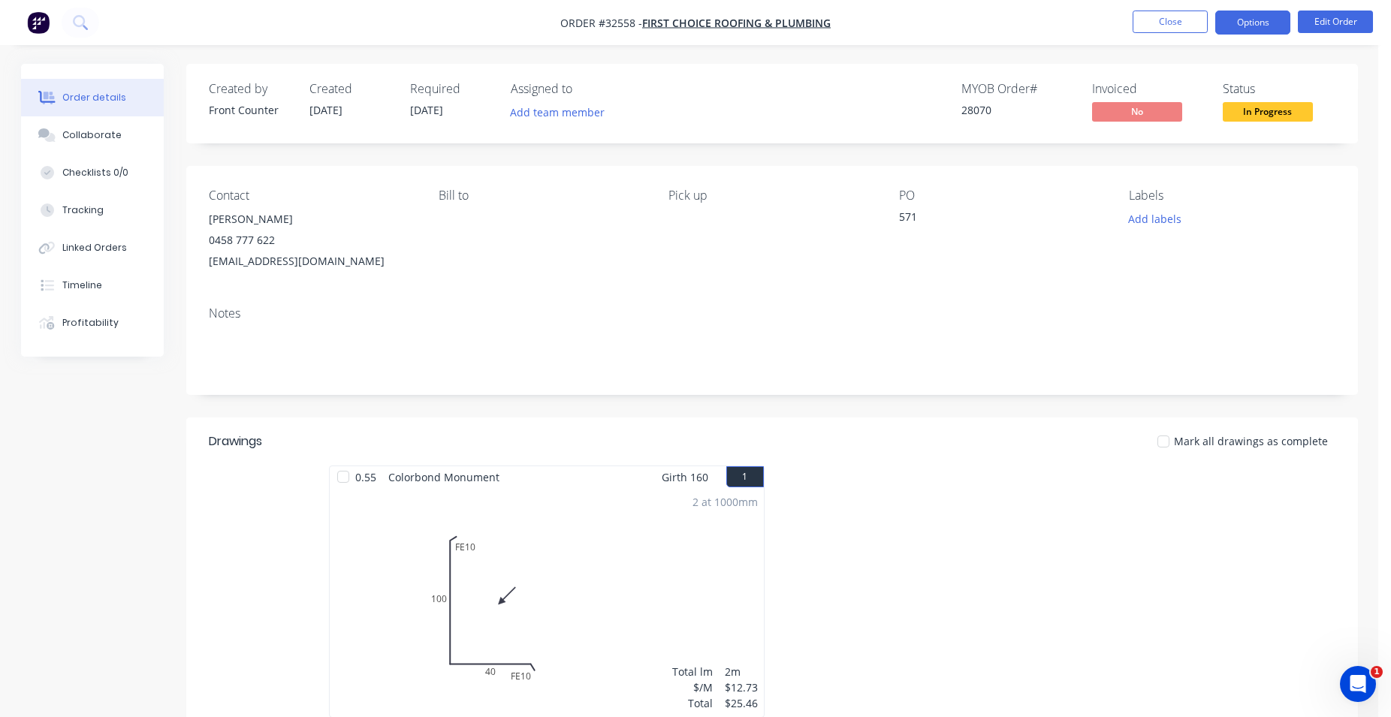
click at [1250, 26] on button "Options" at bounding box center [1252, 23] width 75 height 24
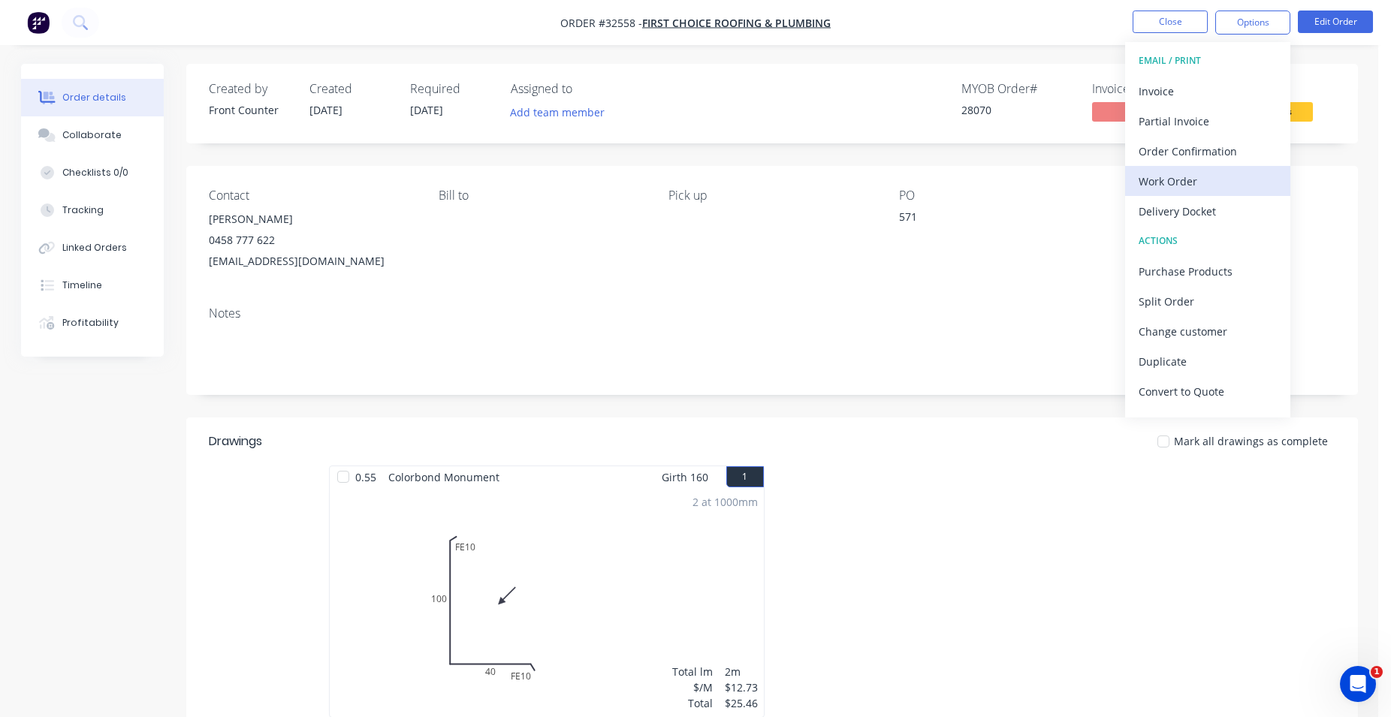
click at [1186, 179] on div "Work Order" at bounding box center [1207, 181] width 138 height 22
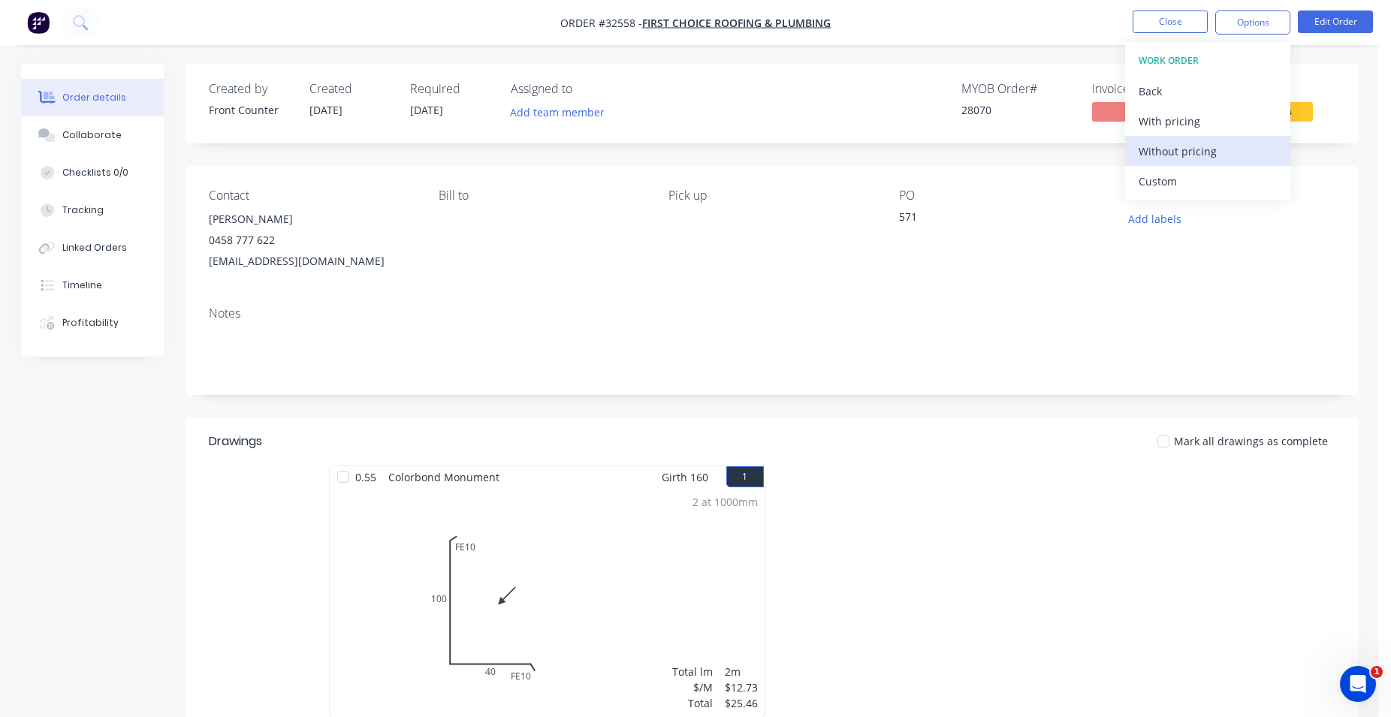
click at [1204, 152] on div "Without pricing" at bounding box center [1207, 151] width 138 height 22
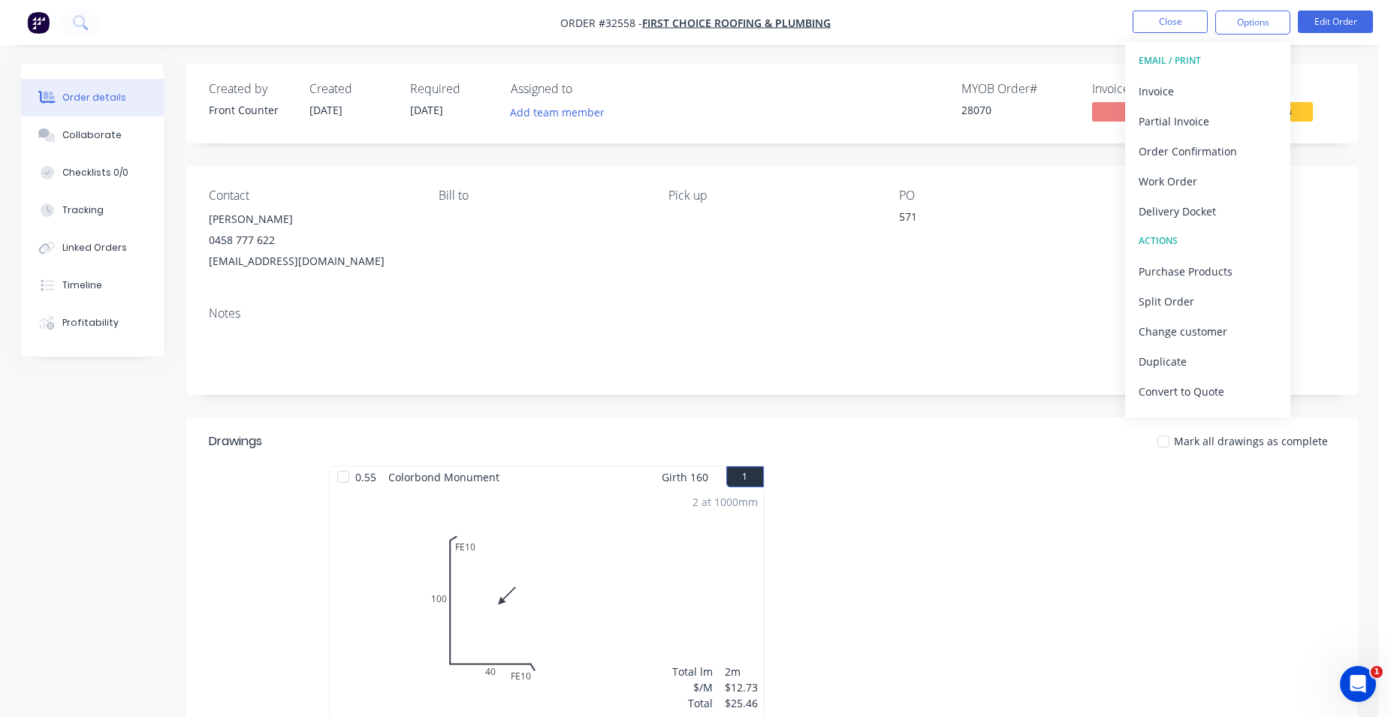
click at [1352, 107] on div "Created by Front Counter Created [DATE] Required [DATE] Assigned to Add team me…" at bounding box center [771, 104] width 1171 height 80
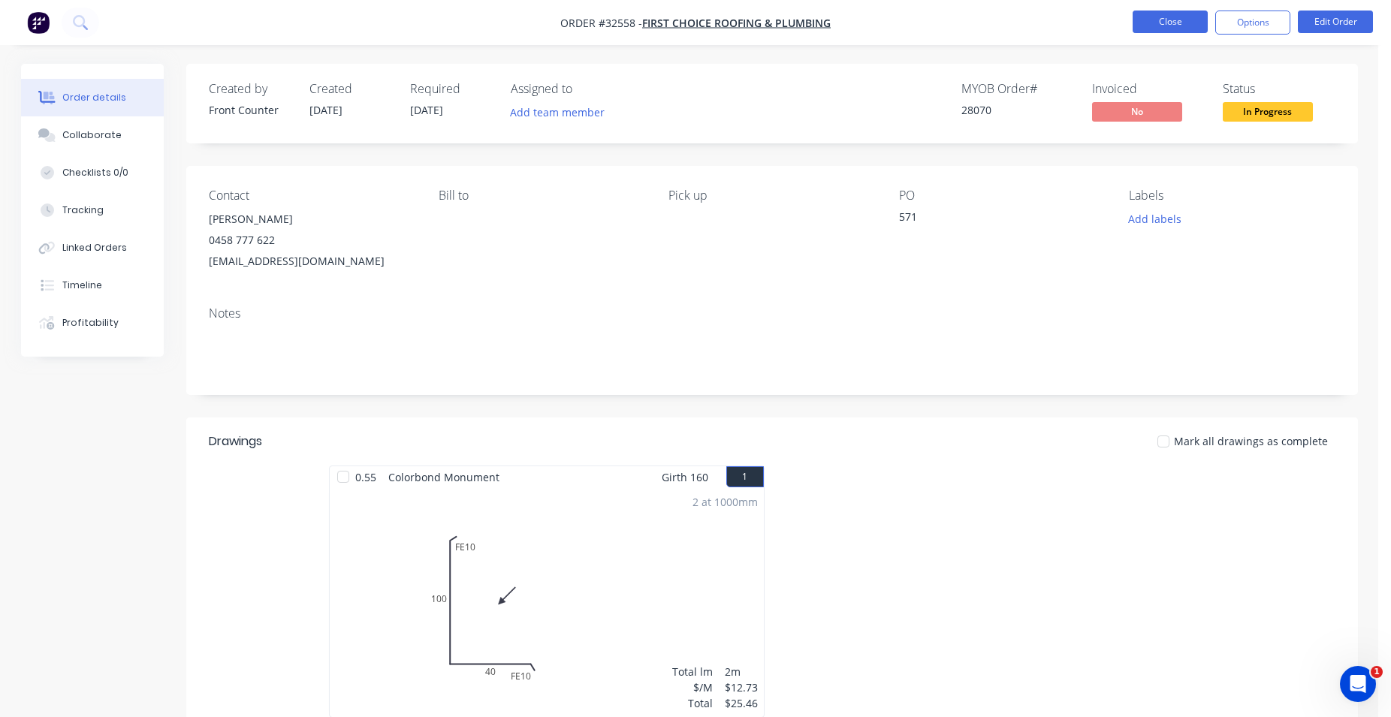
click at [1170, 20] on button "Close" at bounding box center [1169, 22] width 75 height 23
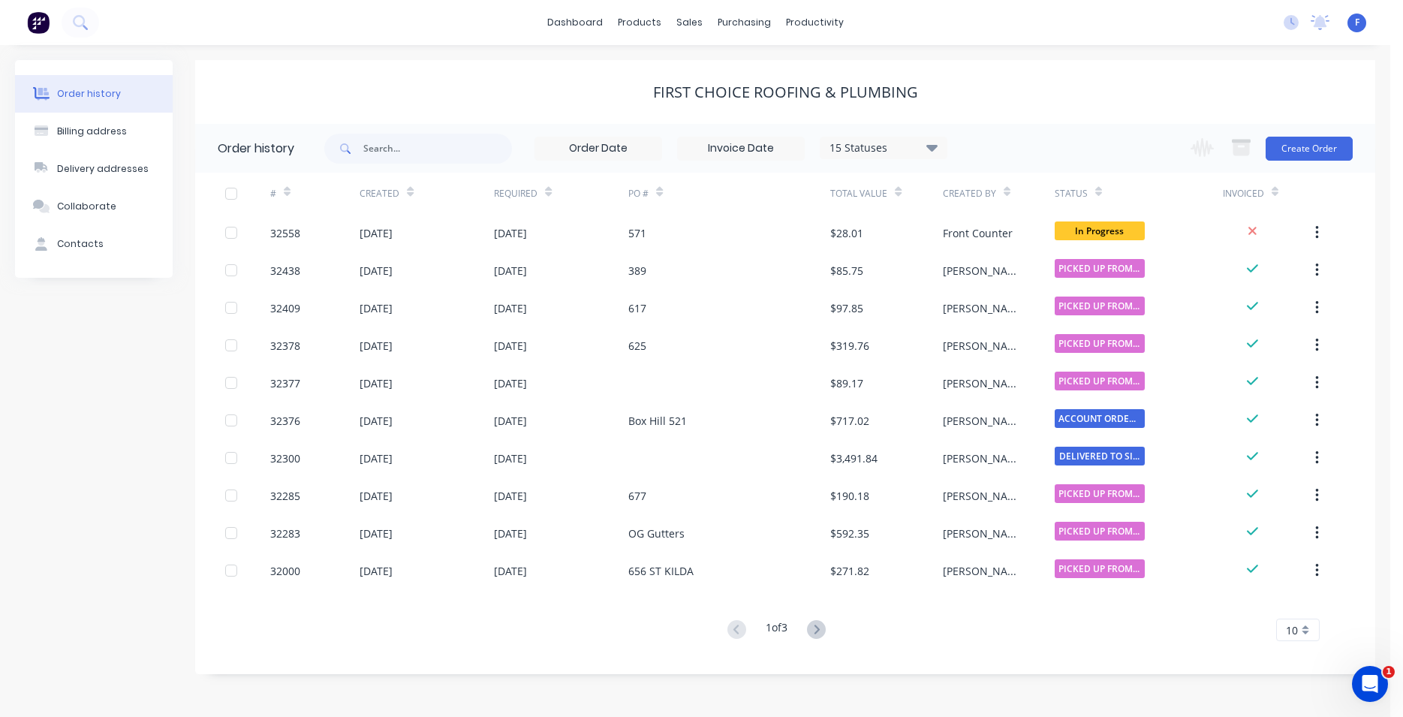
click at [37, 27] on img at bounding box center [38, 22] width 23 height 23
